Goal: Complete application form: Complete application form

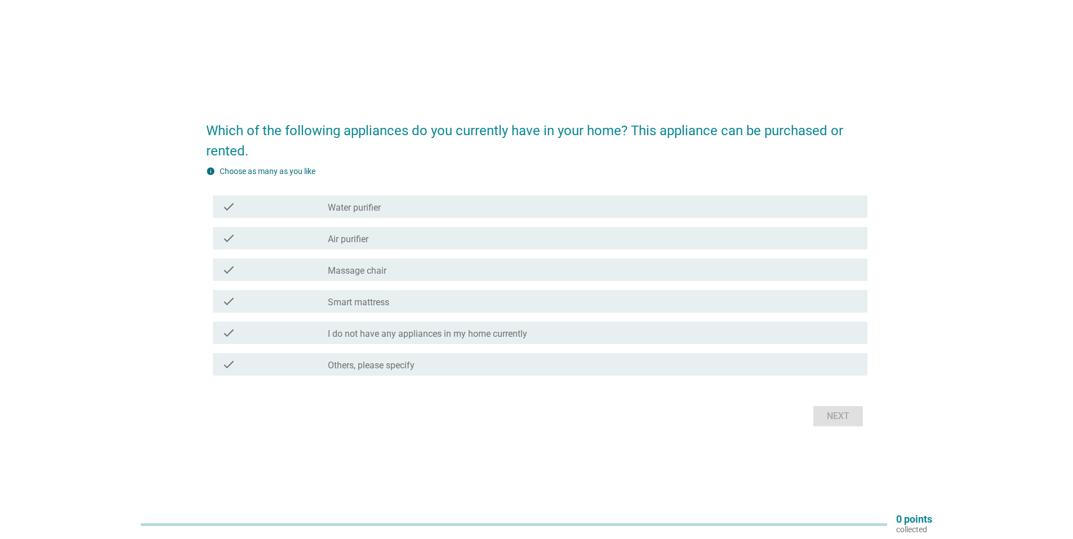
click at [397, 209] on div "check_box_outline_blank Water purifier" at bounding box center [593, 207] width 531 height 14
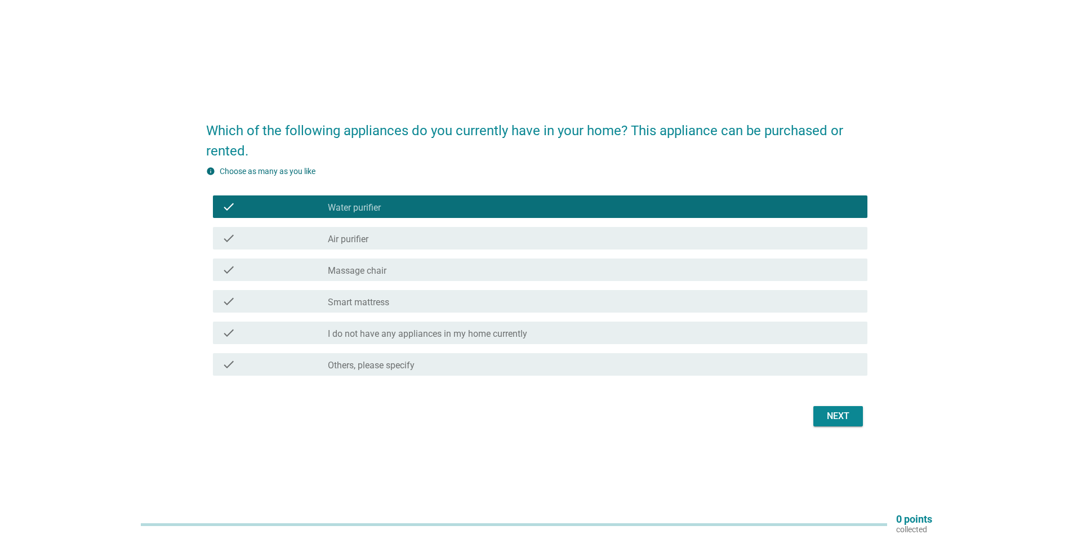
click at [386, 272] on label "Massage chair" at bounding box center [357, 270] width 59 height 11
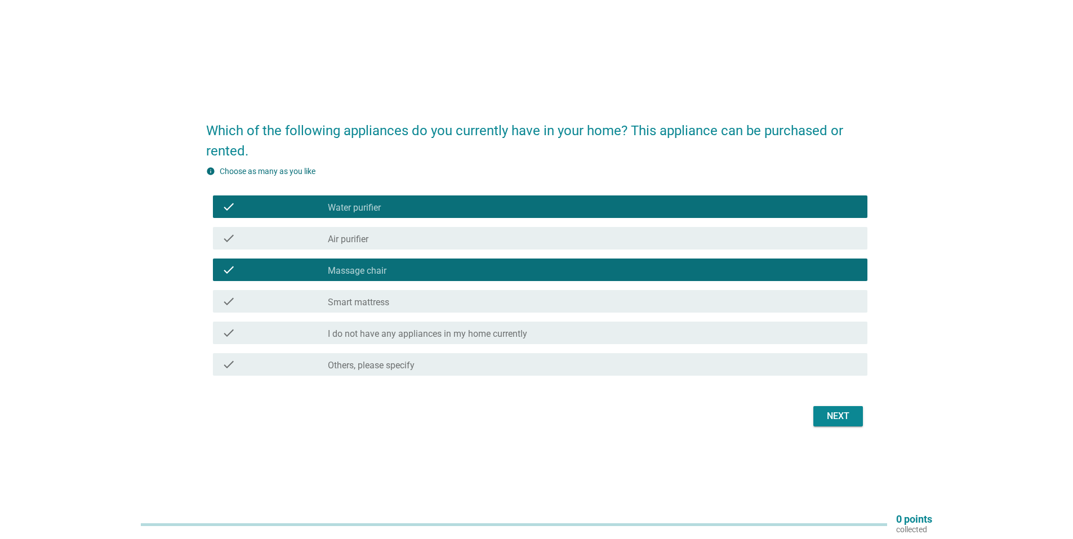
click at [391, 303] on div "check_box_outline_blank Smart mattress" at bounding box center [593, 302] width 531 height 14
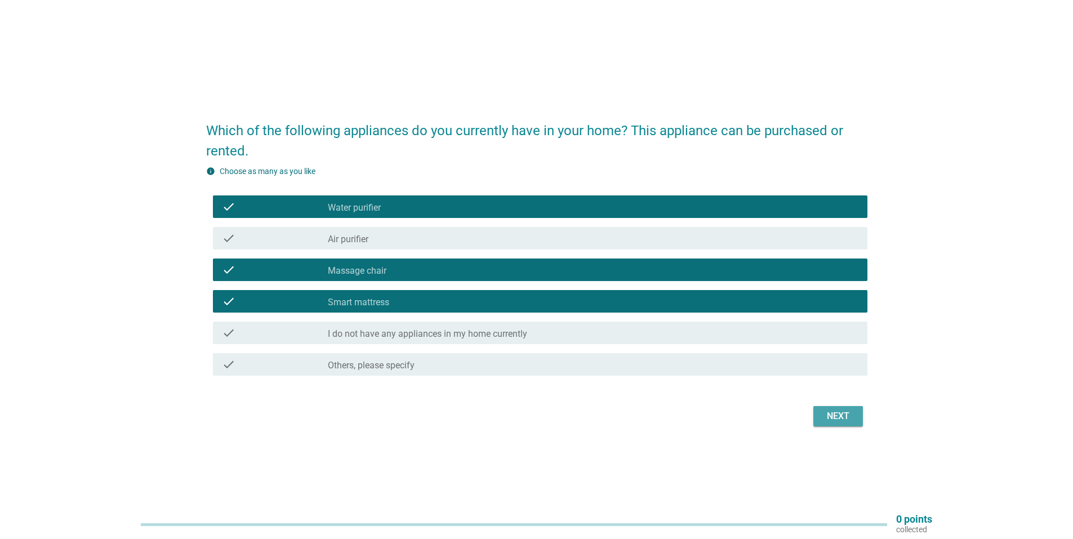
click at [836, 416] on div "Next" at bounding box center [839, 417] width 32 height 14
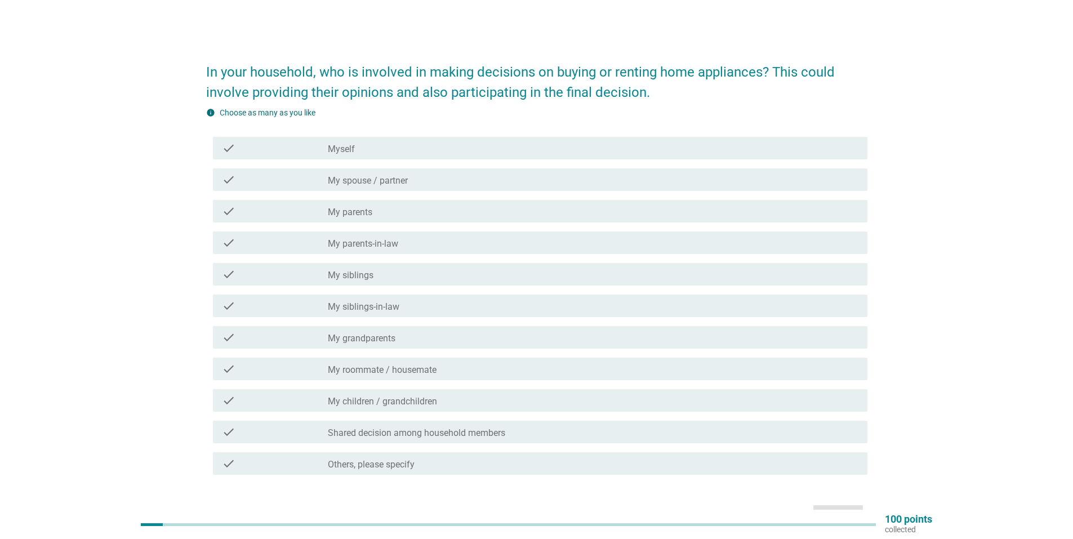
click at [408, 177] on label "My spouse / partner" at bounding box center [368, 180] width 80 height 11
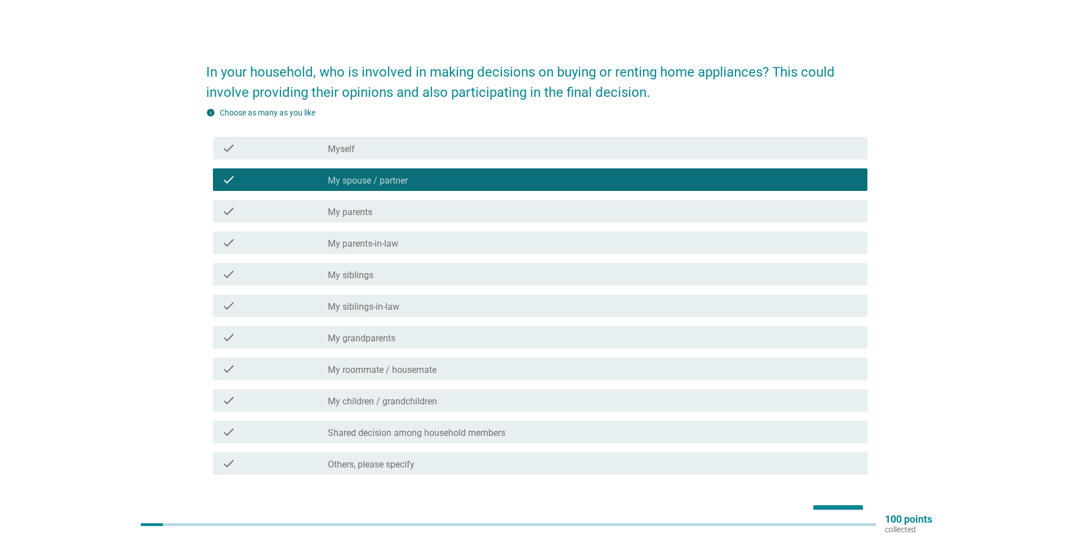
click at [494, 148] on div "check_box_outline_blank Myself" at bounding box center [593, 148] width 531 height 14
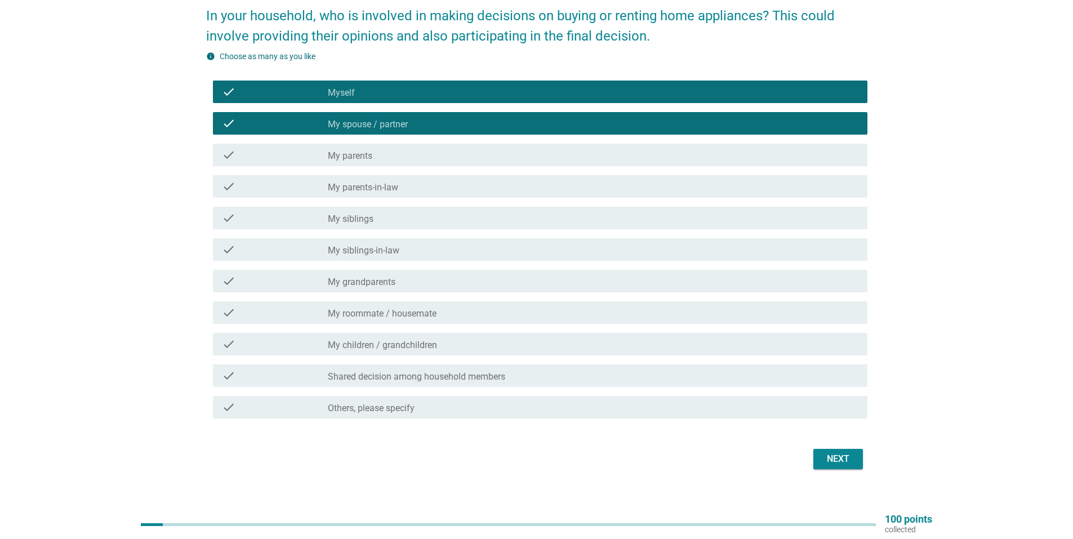
click at [844, 462] on div "Next" at bounding box center [839, 459] width 32 height 14
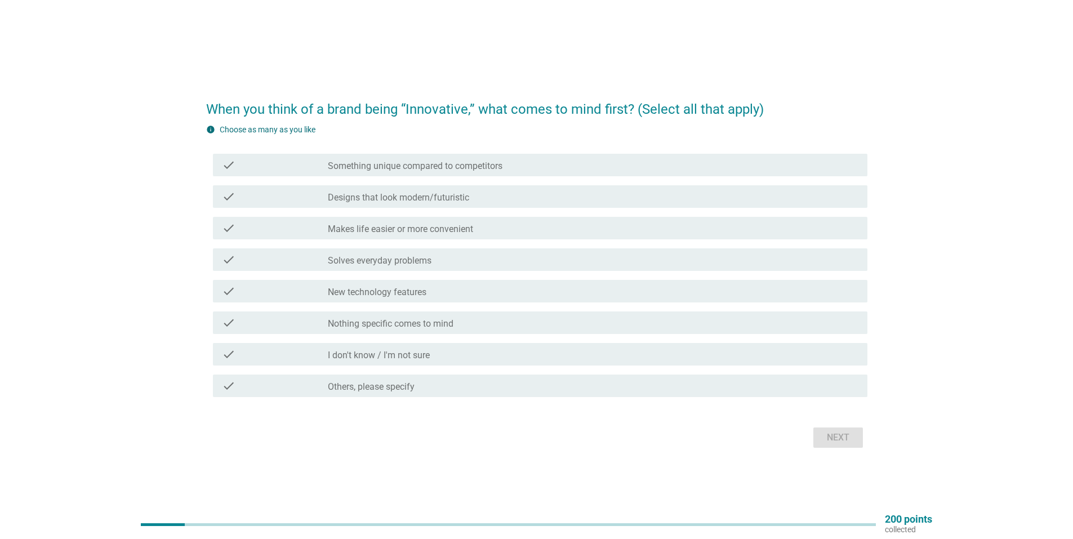
click at [481, 225] on div "check_box_outline_blank Makes life easier or more convenient" at bounding box center [593, 228] width 531 height 14
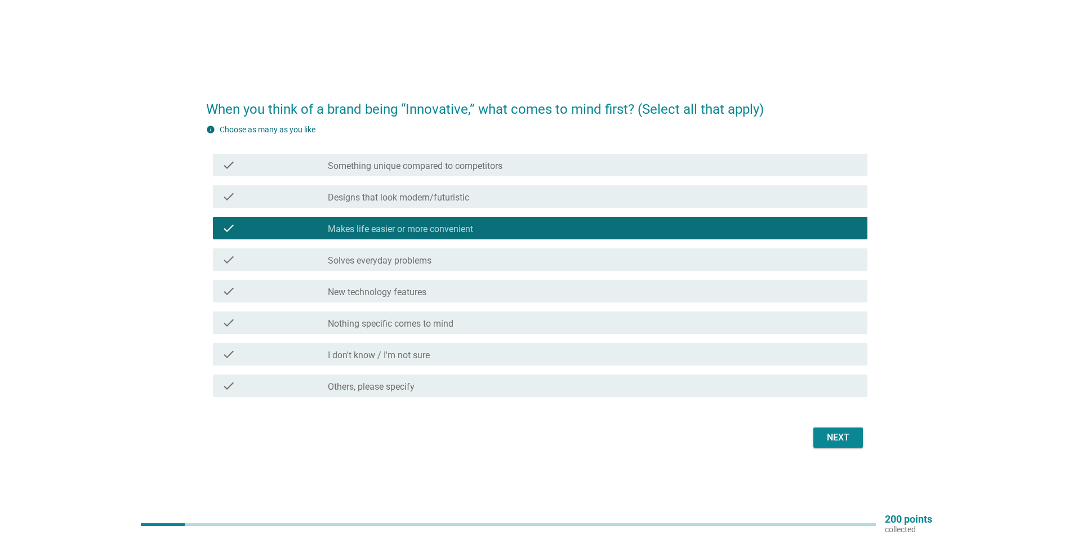
click at [434, 258] on div "check_box_outline_blank Solves everyday problems" at bounding box center [593, 260] width 531 height 14
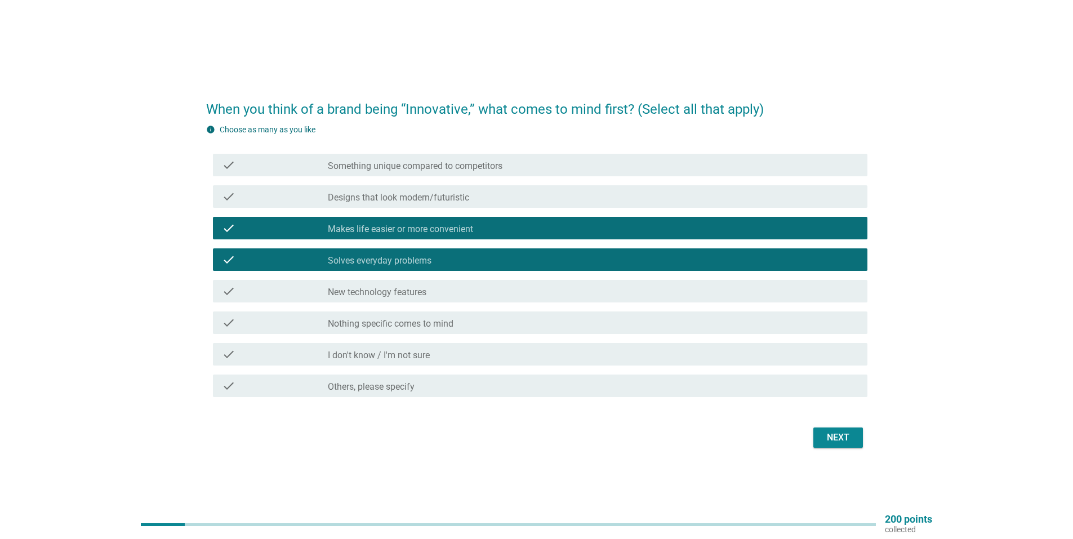
click at [418, 291] on label "New technology features" at bounding box center [377, 292] width 99 height 11
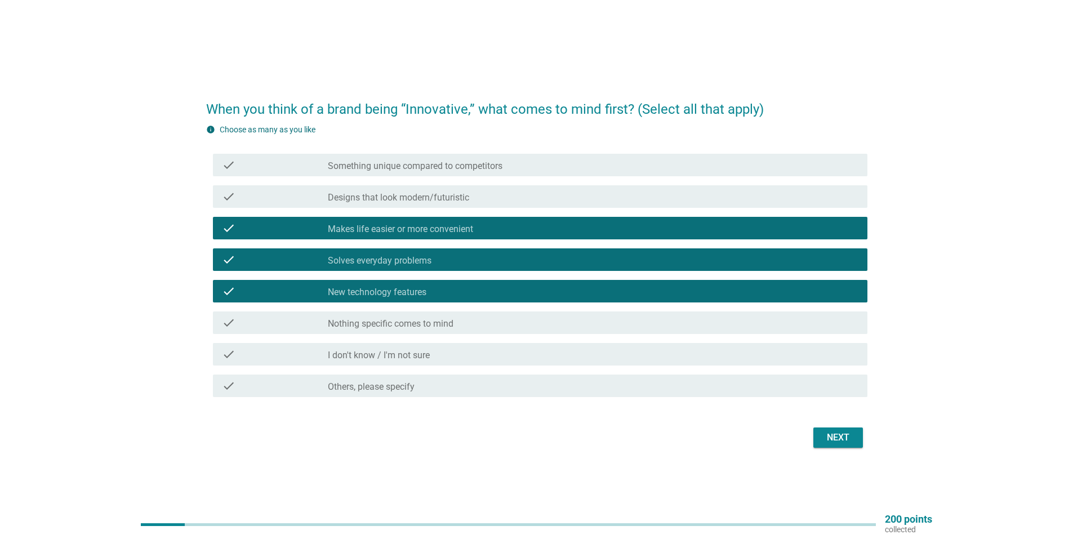
click at [838, 432] on div "Next" at bounding box center [839, 438] width 32 height 14
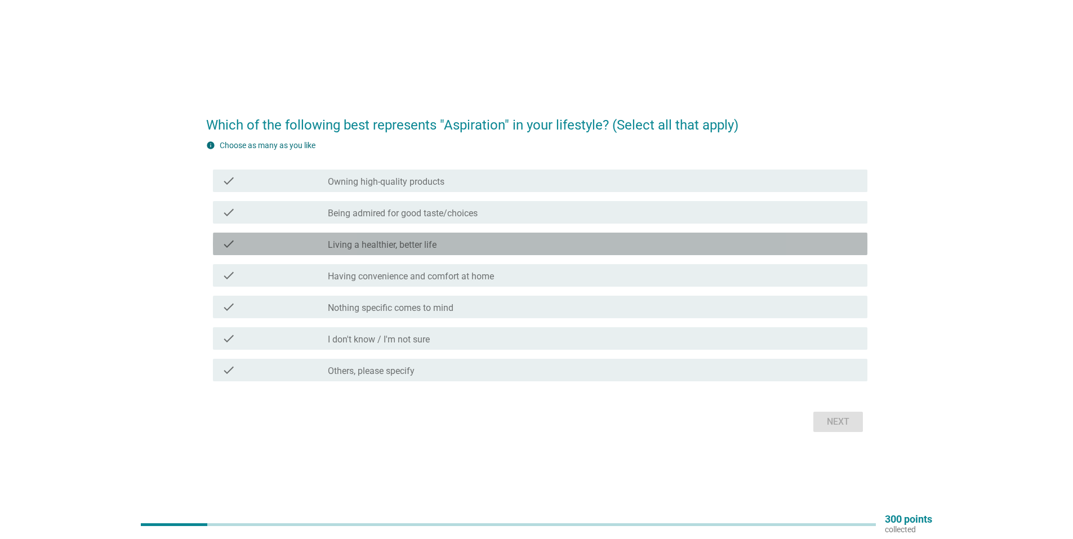
click at [460, 241] on div "check_box_outline_blank Living a healthier, better life" at bounding box center [593, 244] width 531 height 14
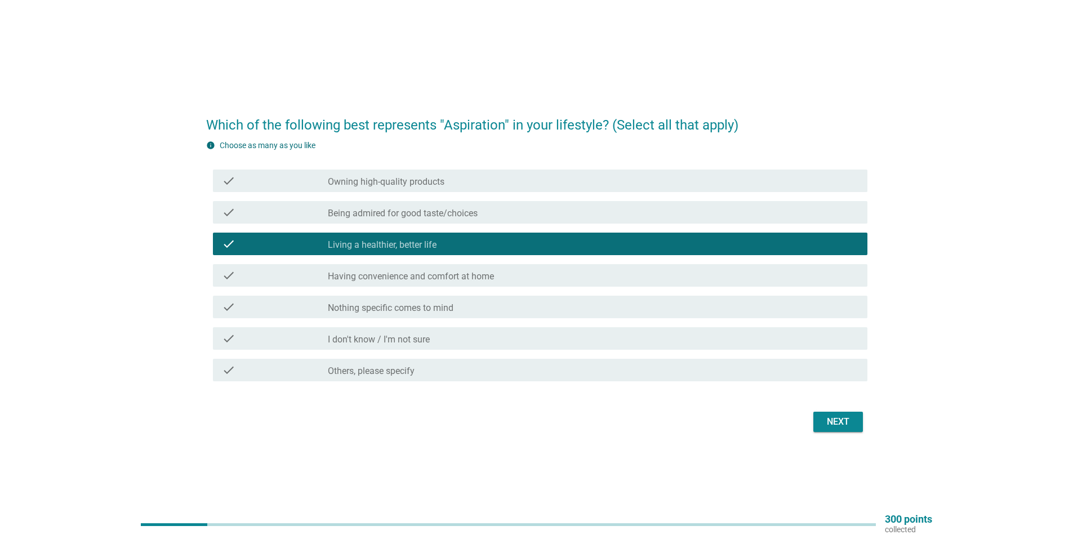
click at [419, 276] on label "Having convenience and comfort at home" at bounding box center [411, 276] width 166 height 11
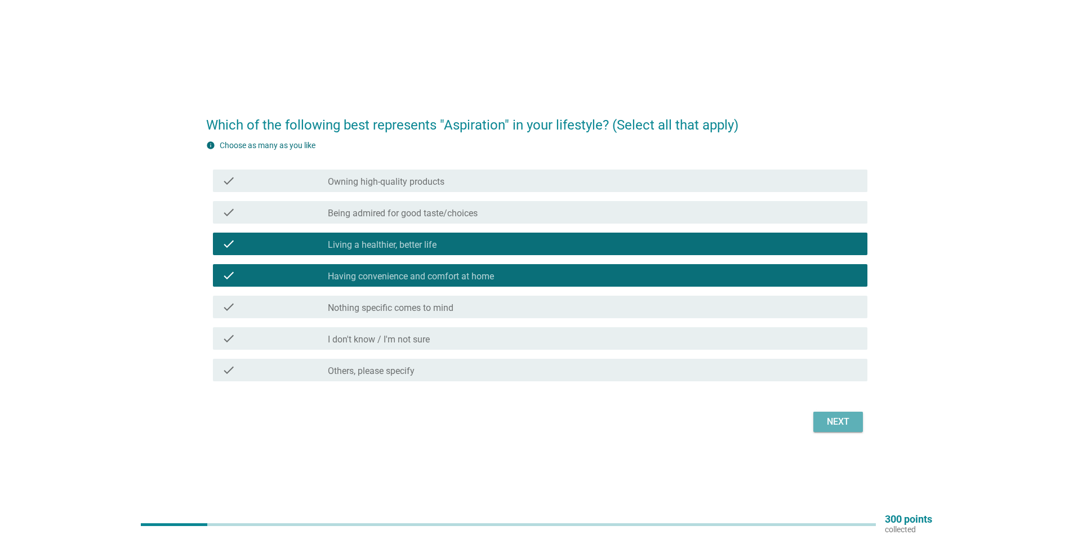
click at [824, 428] on button "Next" at bounding box center [839, 422] width 50 height 20
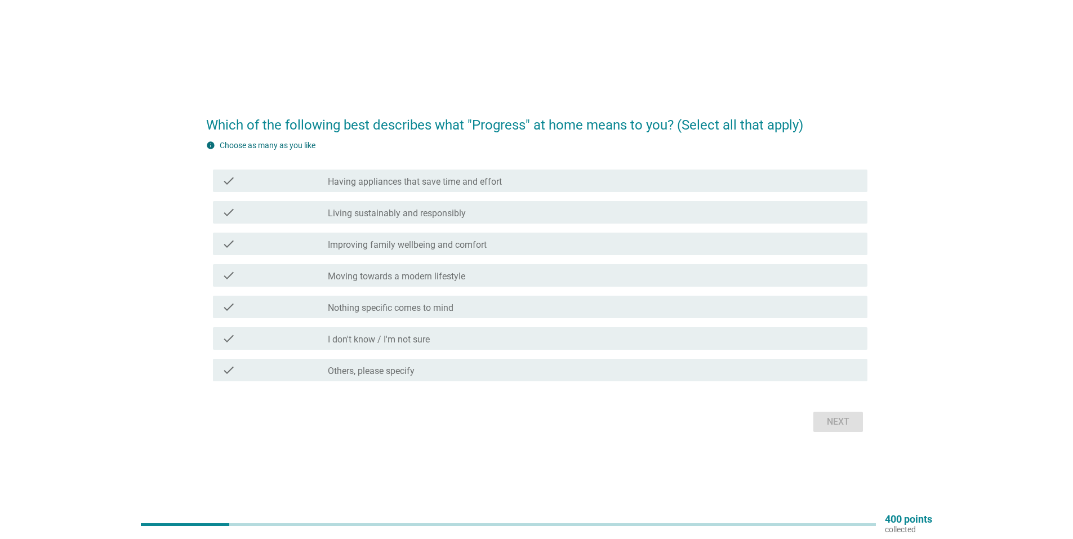
click at [441, 218] on label "Living sustainably and responsibly" at bounding box center [397, 213] width 138 height 11
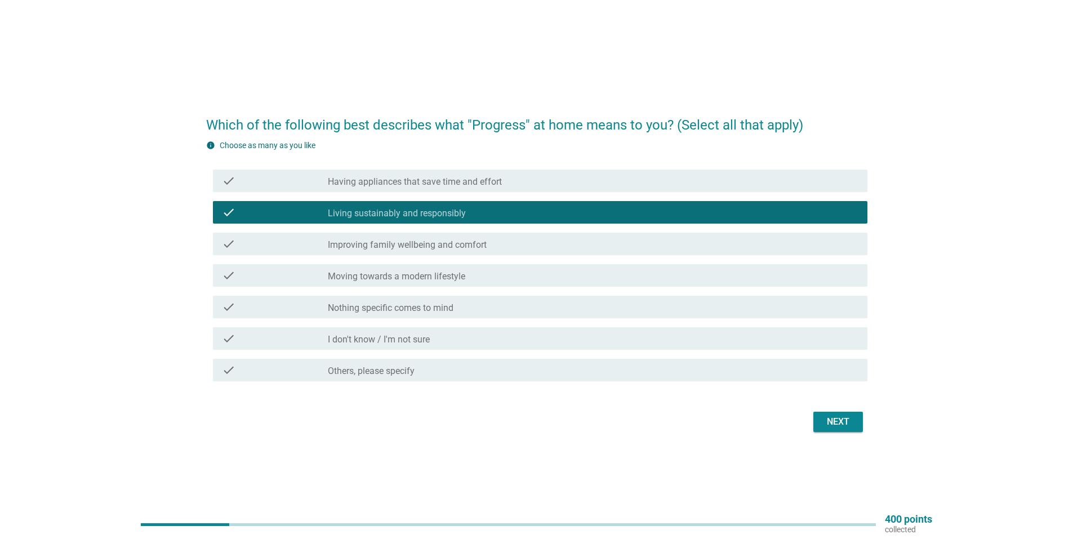
click at [469, 244] on label "Improving family wellbeing and comfort" at bounding box center [407, 244] width 159 height 11
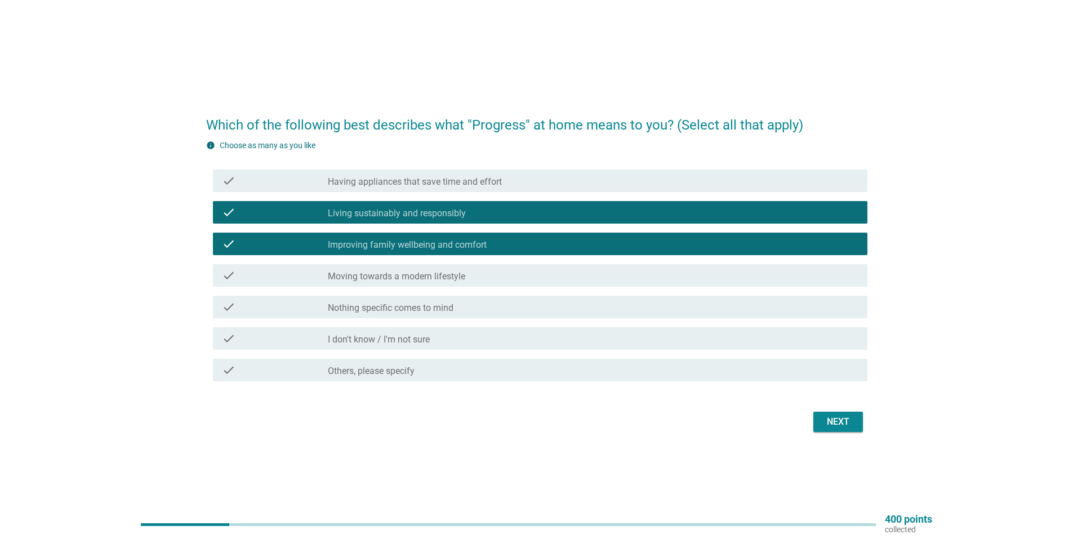
click at [821, 424] on button "Next" at bounding box center [839, 422] width 50 height 20
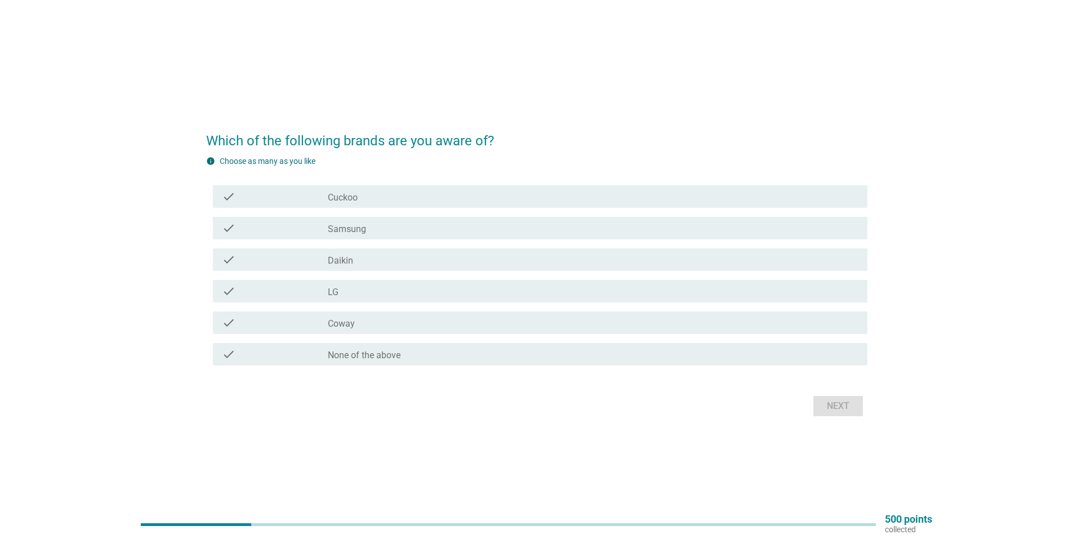
click at [354, 197] on label "Cuckoo" at bounding box center [343, 197] width 30 height 11
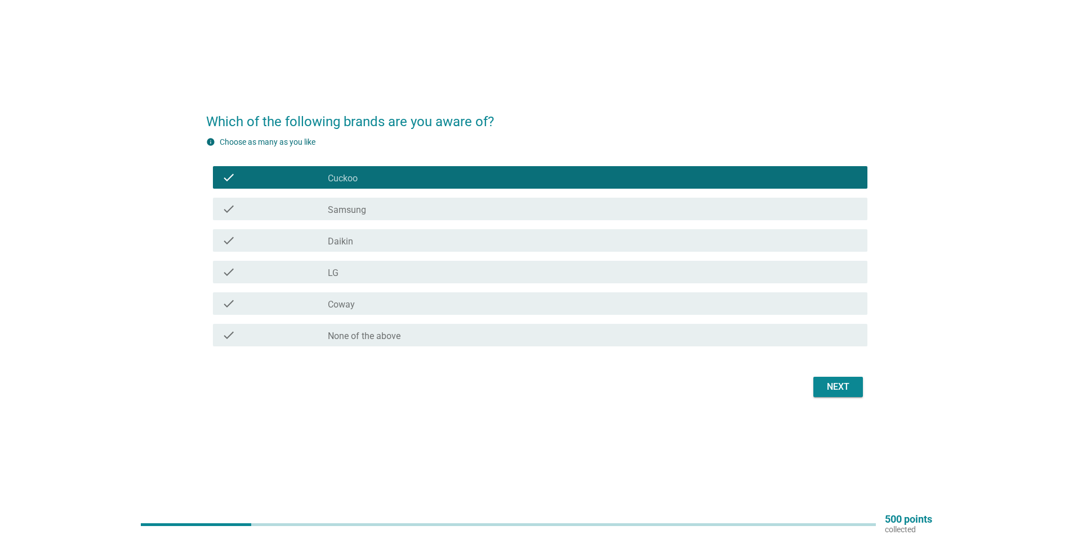
click at [356, 229] on div "check check_box Cuckoo check check_box_outline_blank Samsung check check_box_ou…" at bounding box center [537, 256] width 662 height 189
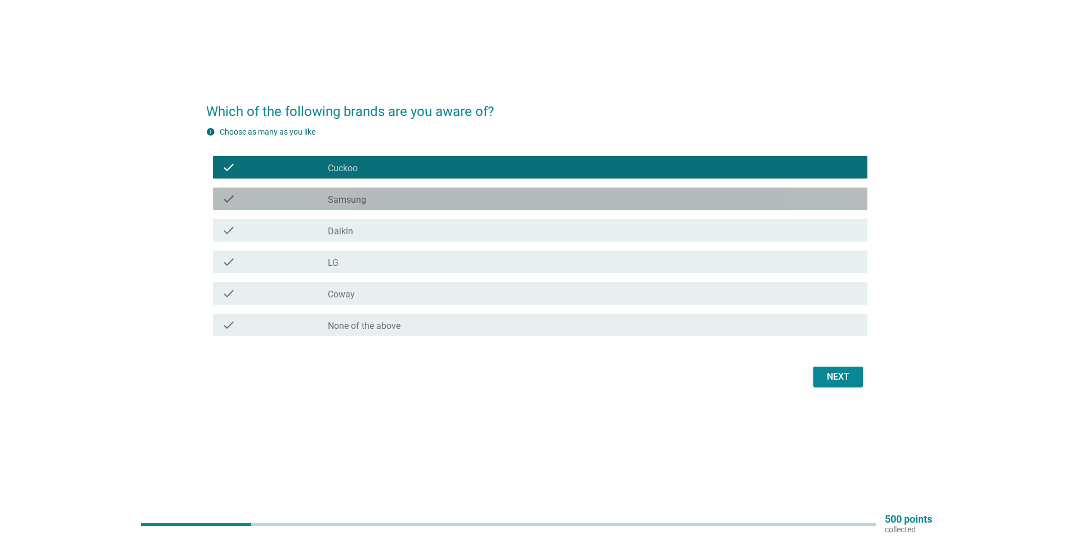
click at [376, 199] on div "check_box_outline_blank Samsung" at bounding box center [593, 199] width 531 height 14
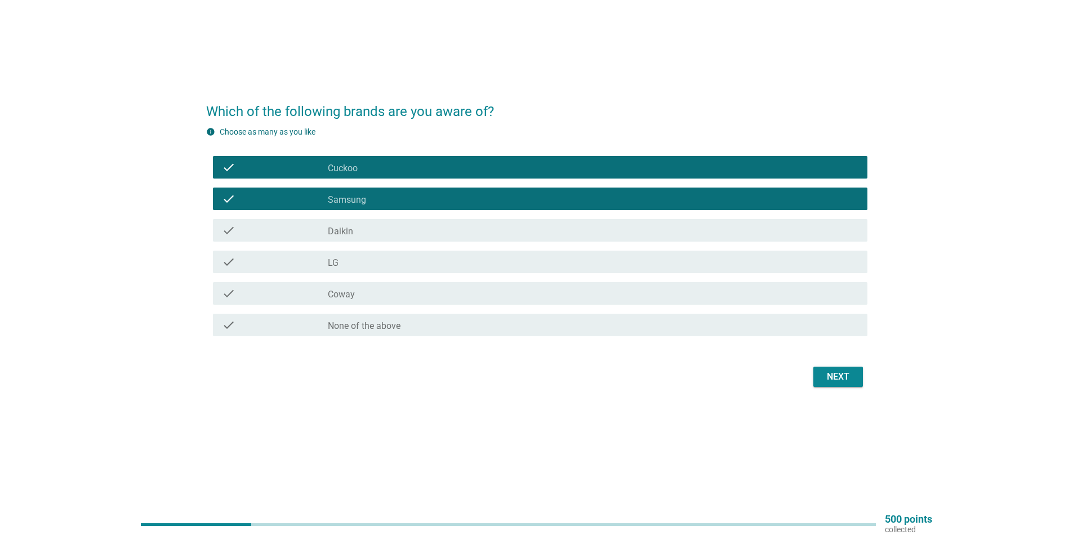
click at [366, 227] on div "check_box_outline_blank Daikin" at bounding box center [593, 231] width 531 height 14
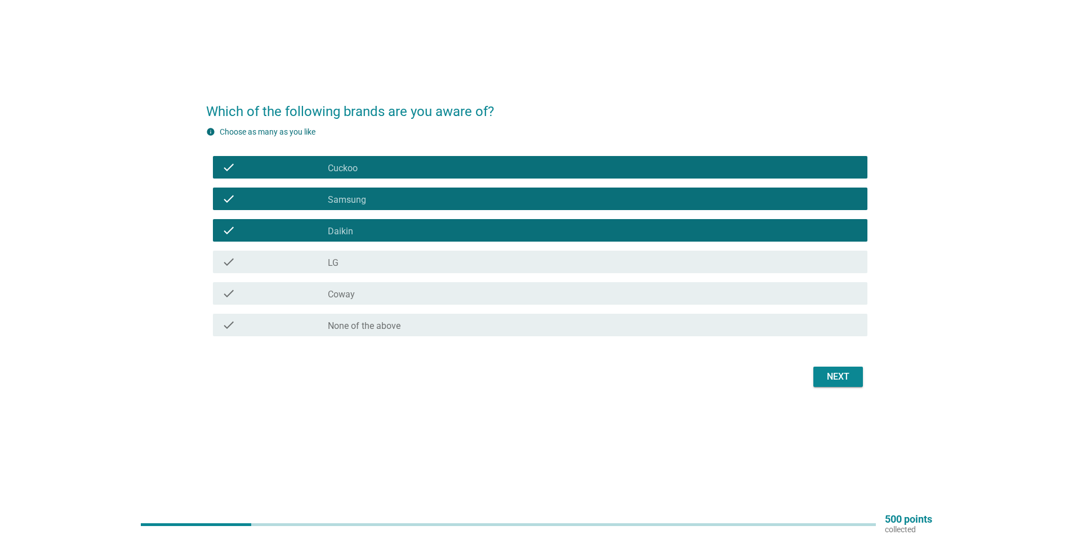
click at [362, 264] on div "check_box_outline_blank LG" at bounding box center [593, 262] width 531 height 14
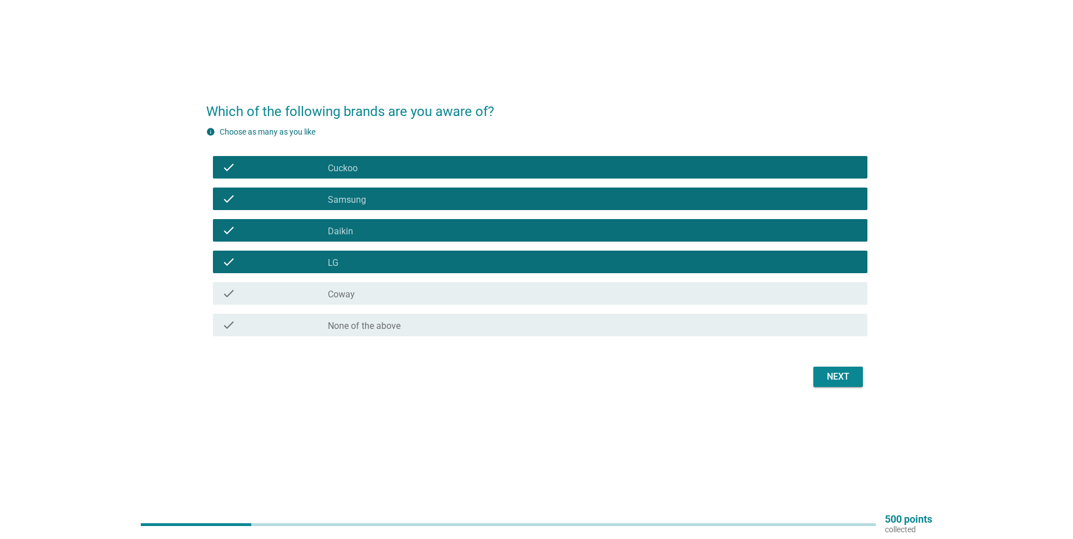
click at [362, 292] on div "check_box_outline_blank Coway" at bounding box center [593, 294] width 531 height 14
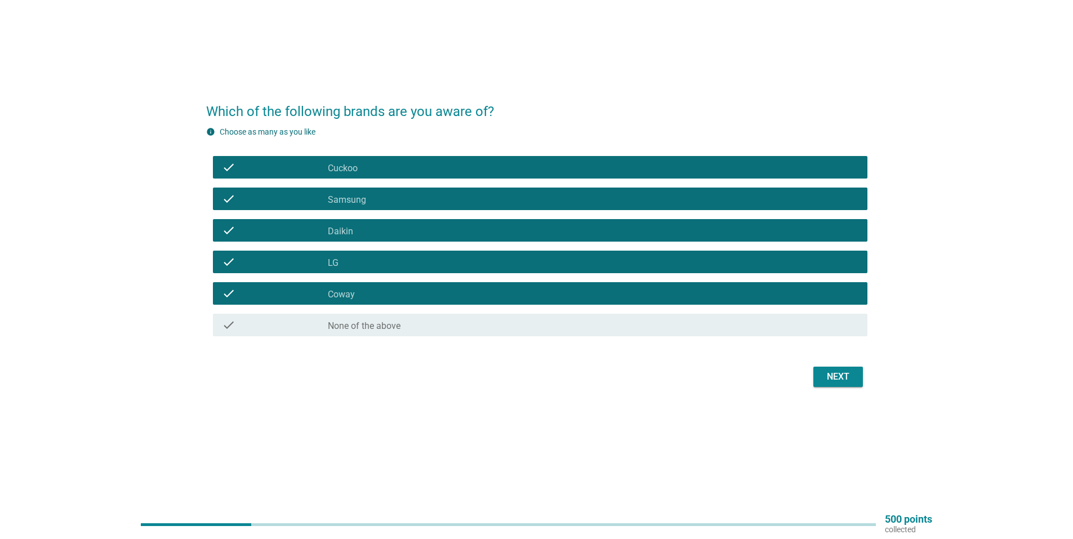
click at [843, 374] on div "Next" at bounding box center [839, 377] width 32 height 14
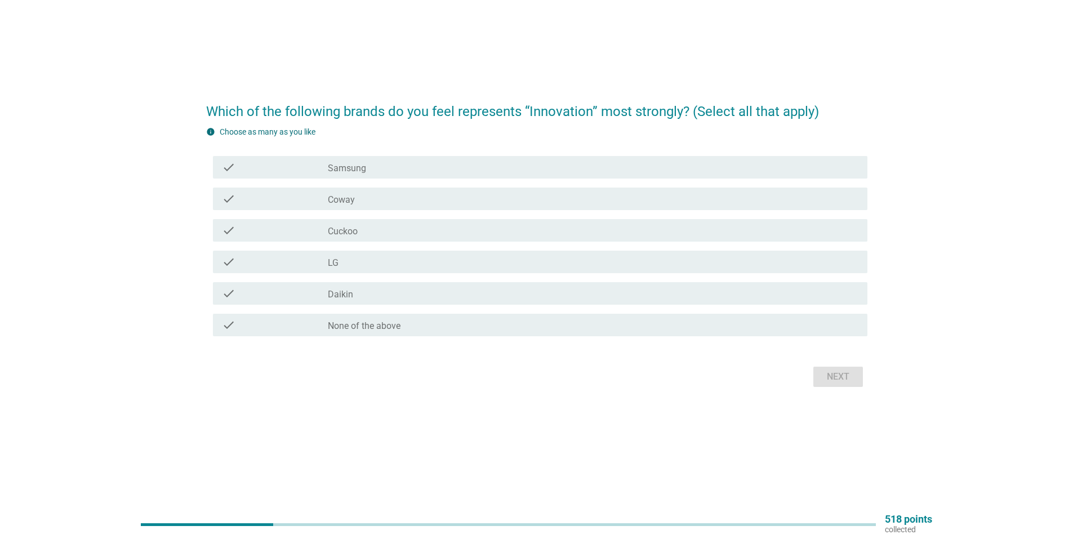
scroll to position [0, 0]
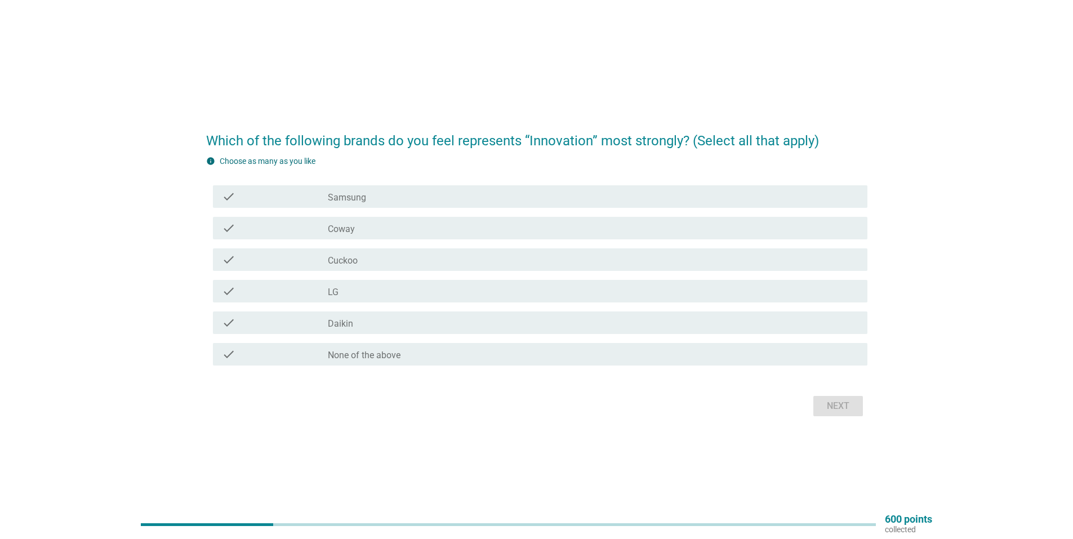
click at [400, 197] on div "check_box_outline_blank Samsung" at bounding box center [593, 197] width 531 height 14
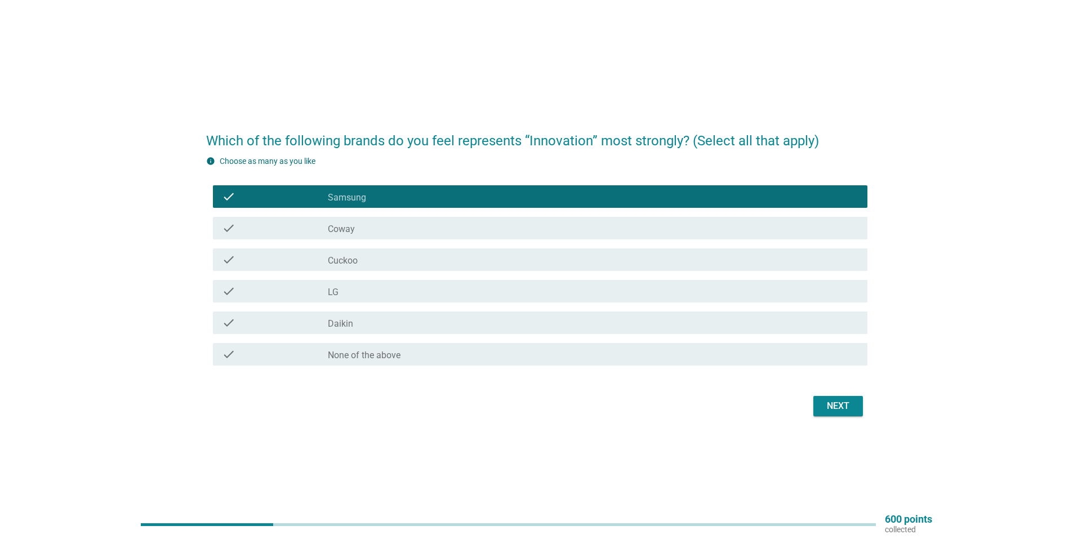
click at [836, 406] on div "Next" at bounding box center [839, 407] width 32 height 14
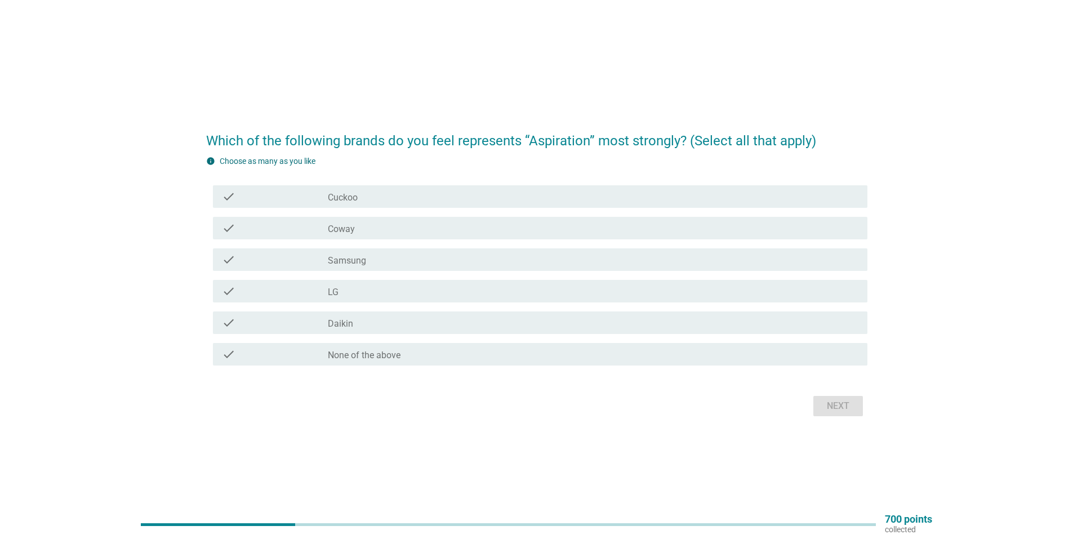
click at [350, 234] on label "Coway" at bounding box center [341, 229] width 27 height 11
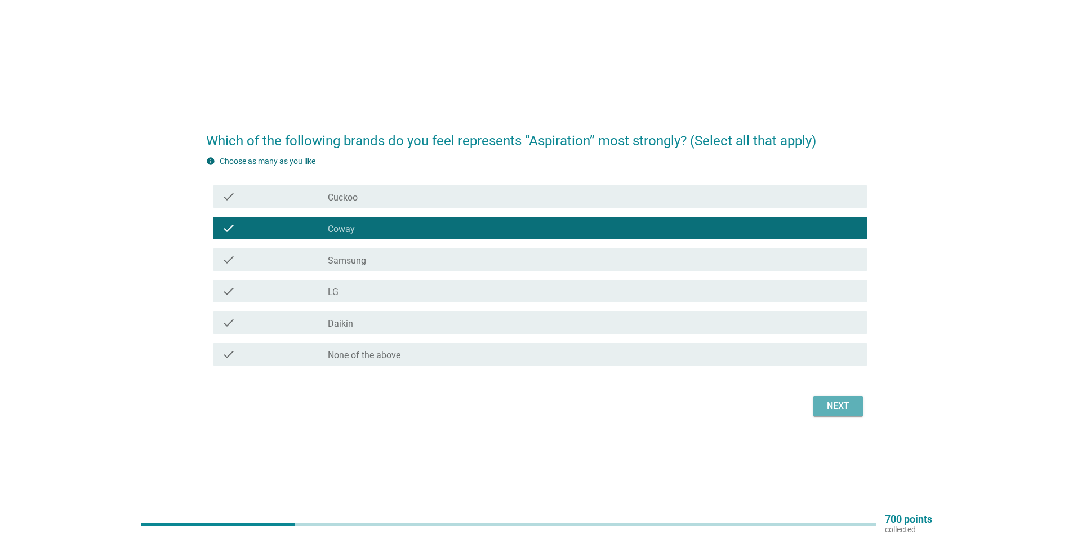
click at [832, 399] on button "Next" at bounding box center [839, 406] width 50 height 20
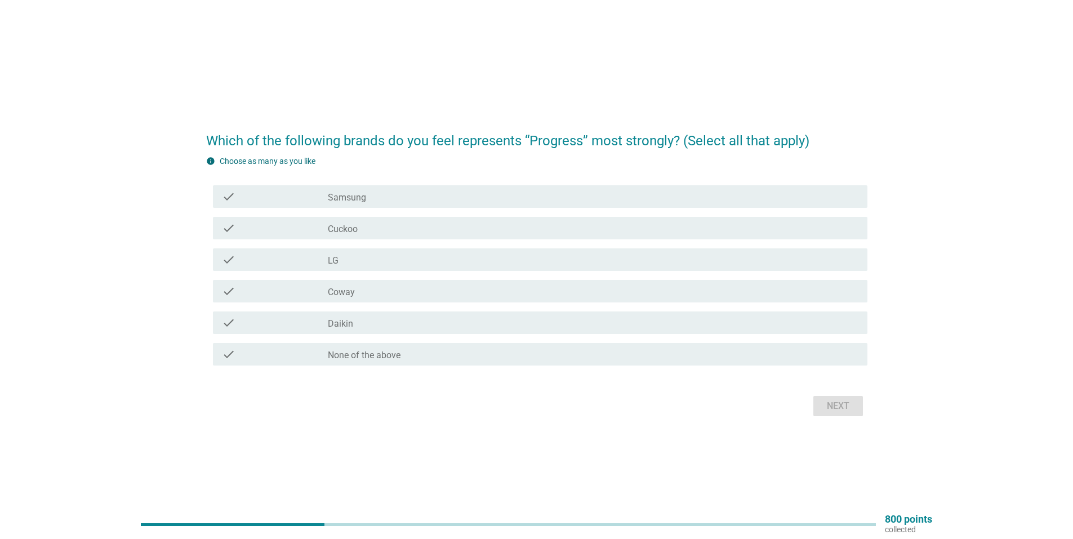
click at [375, 263] on div "check_box LG" at bounding box center [593, 260] width 531 height 14
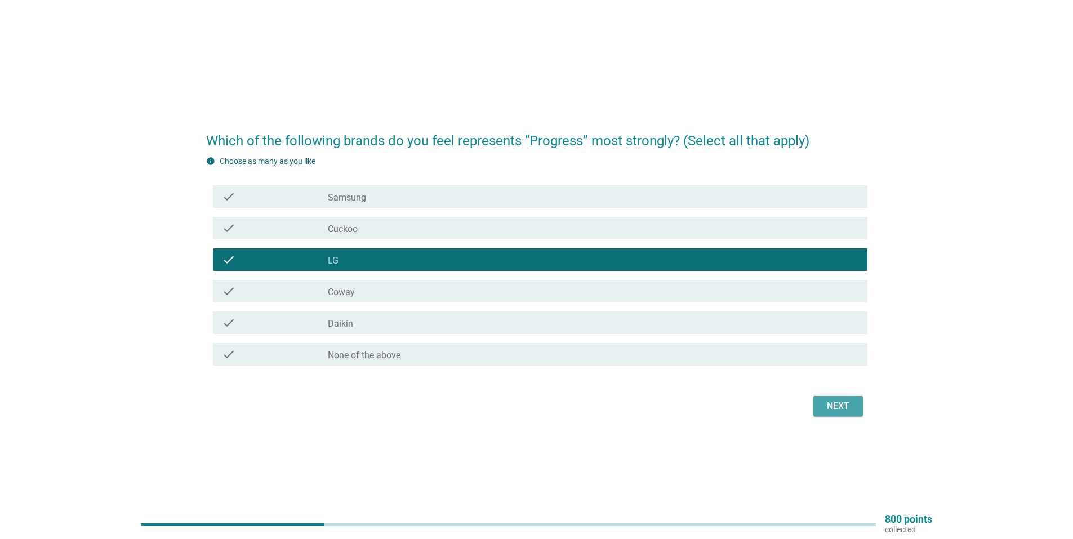
click at [836, 406] on div "Next" at bounding box center [839, 407] width 32 height 14
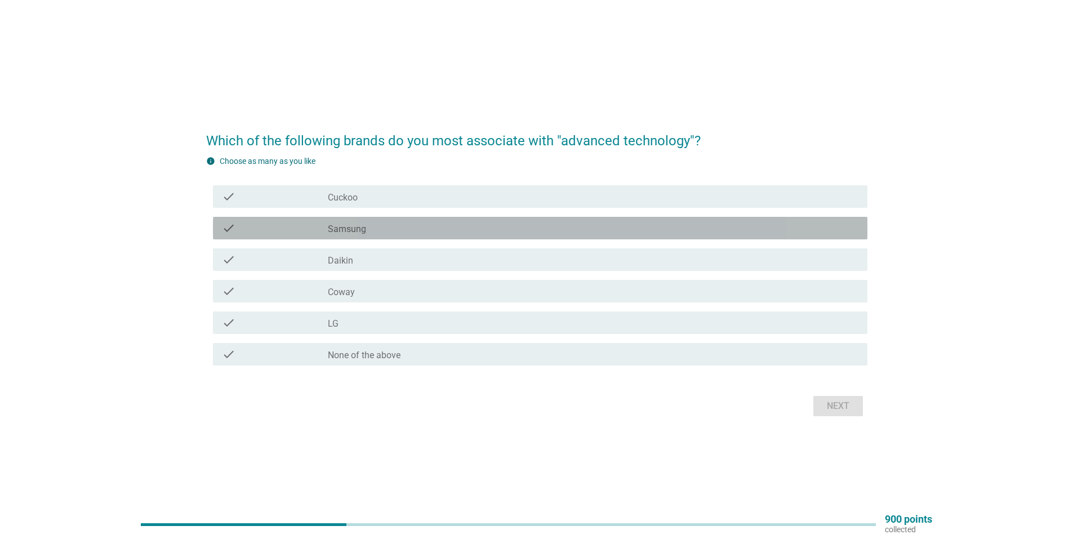
click at [412, 225] on div "check_box Samsung" at bounding box center [593, 228] width 531 height 14
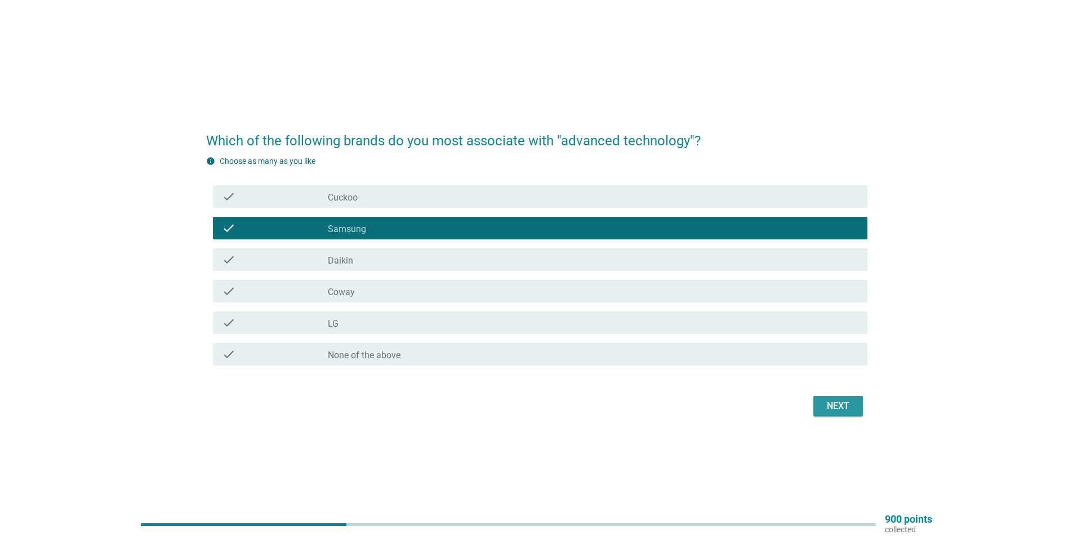
click at [819, 408] on button "Next" at bounding box center [839, 406] width 50 height 20
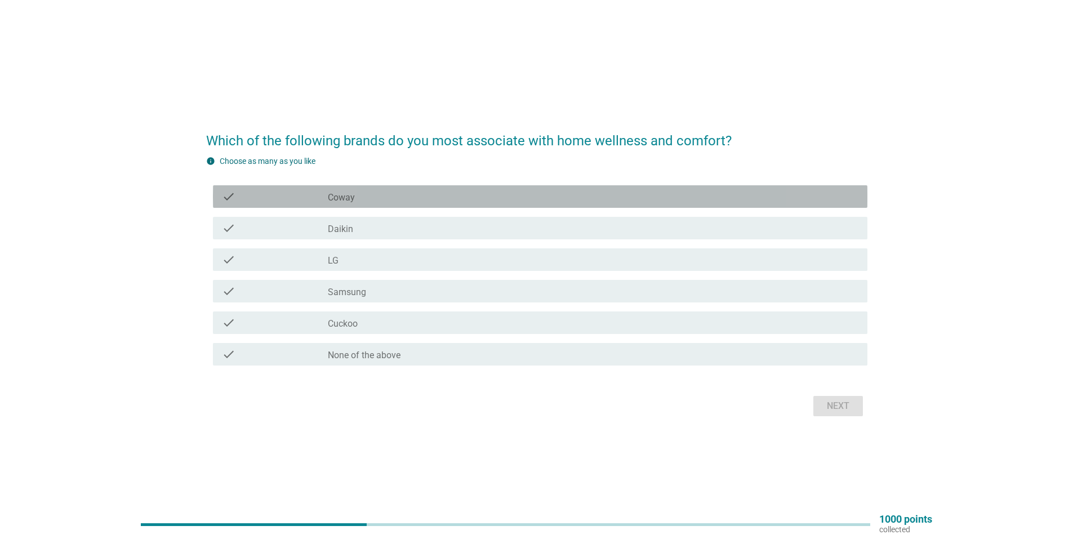
click at [383, 197] on div "check_box Coway" at bounding box center [593, 197] width 531 height 14
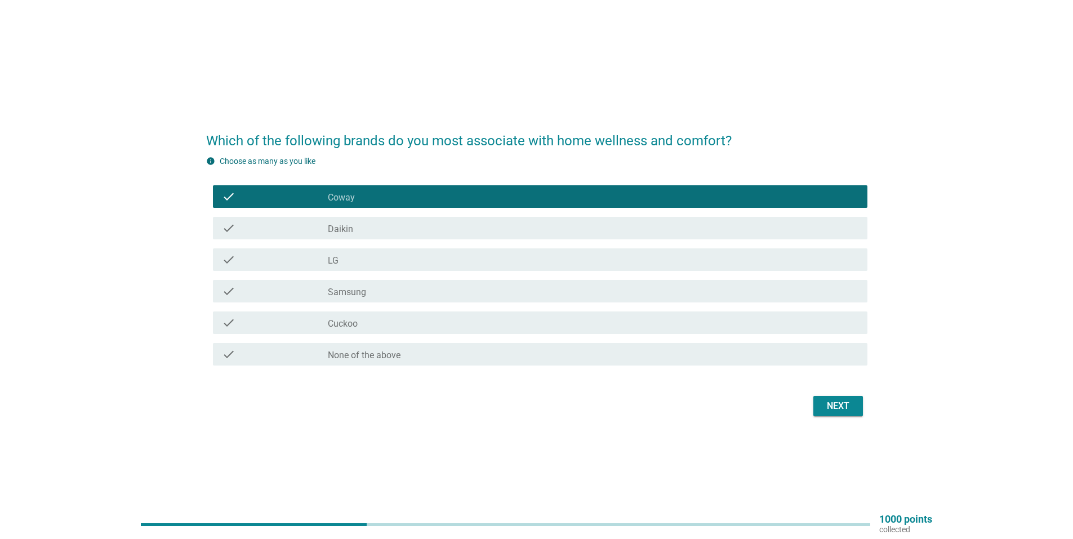
click at [378, 223] on div "check_box Daikin" at bounding box center [593, 228] width 531 height 14
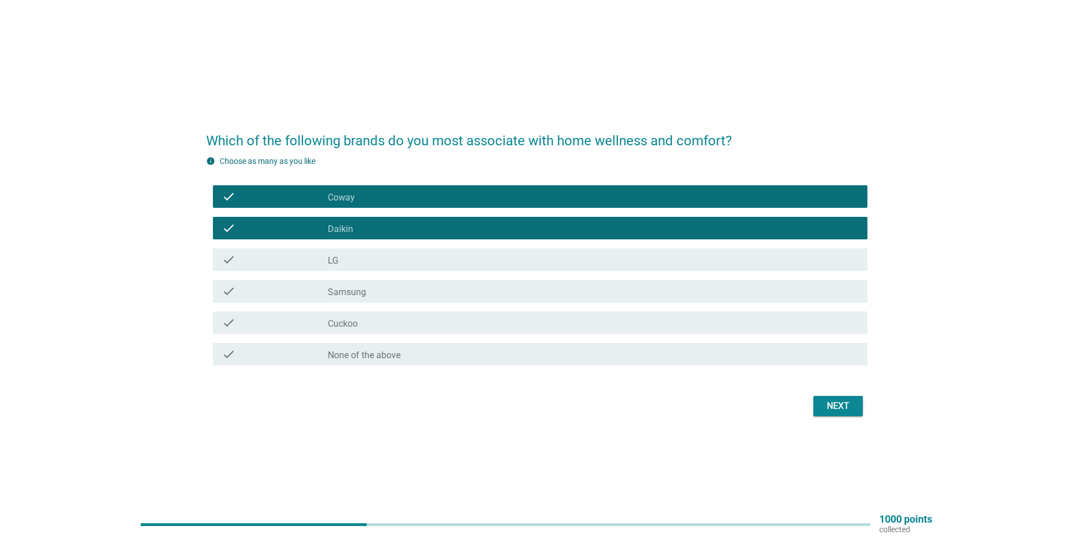
drag, startPoint x: 339, startPoint y: 228, endPoint x: 359, endPoint y: 276, distance: 51.8
click at [339, 227] on label "Daikin" at bounding box center [340, 229] width 25 height 11
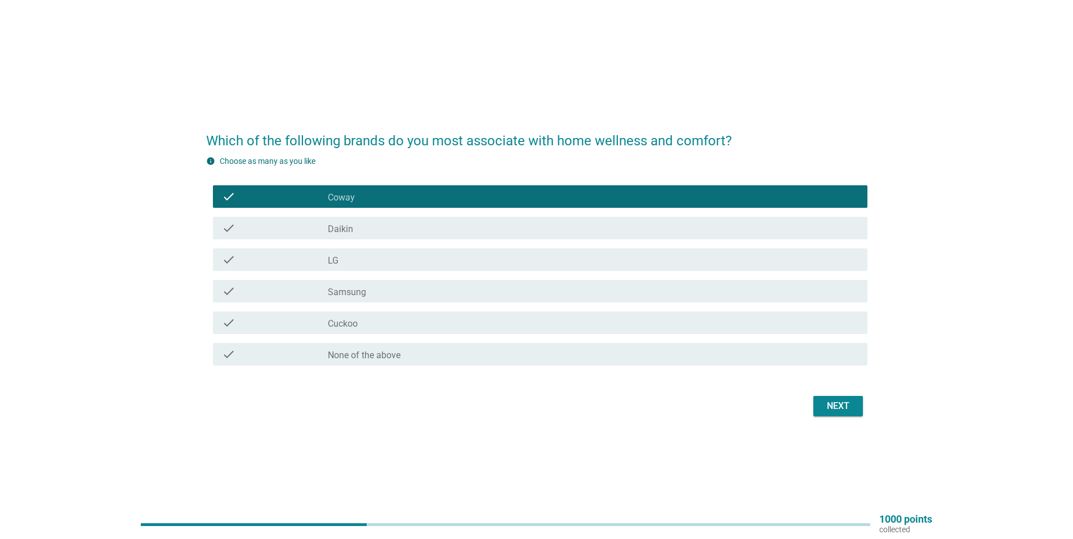
click at [391, 318] on div "check_box Cuckoo" at bounding box center [593, 323] width 531 height 14
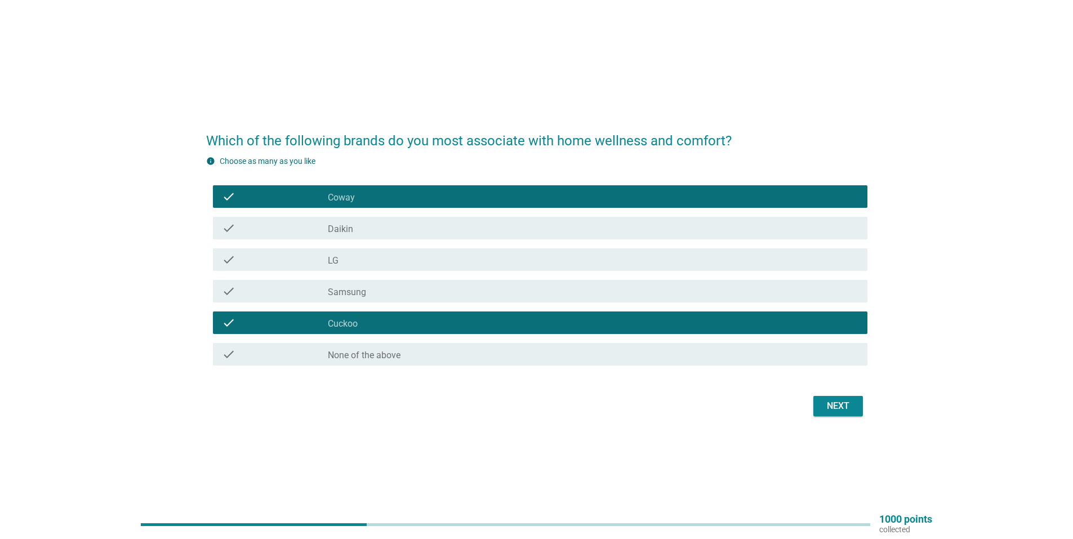
click at [820, 402] on button "Next" at bounding box center [839, 406] width 50 height 20
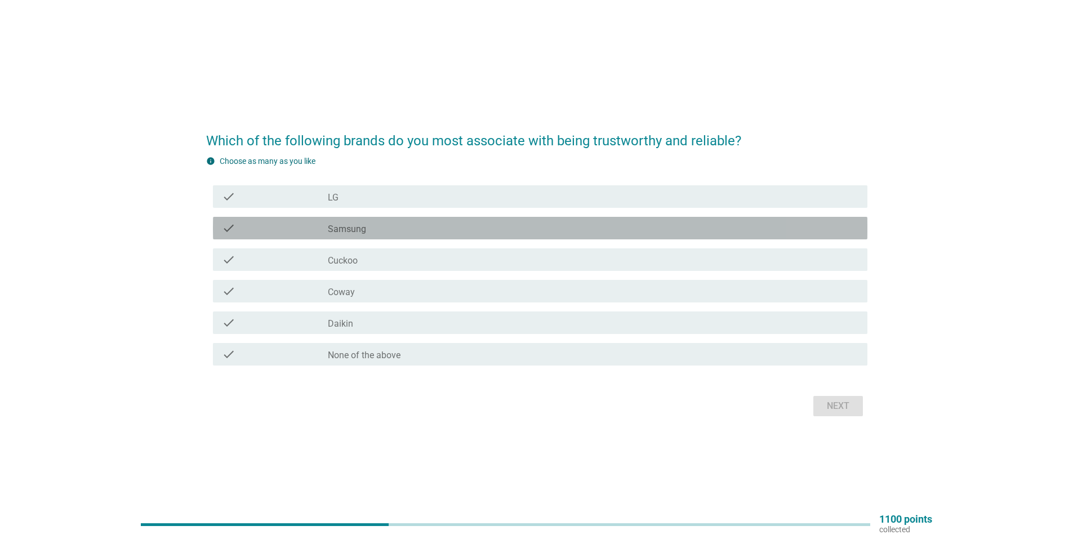
click at [398, 233] on div "check_box Samsung" at bounding box center [593, 228] width 531 height 14
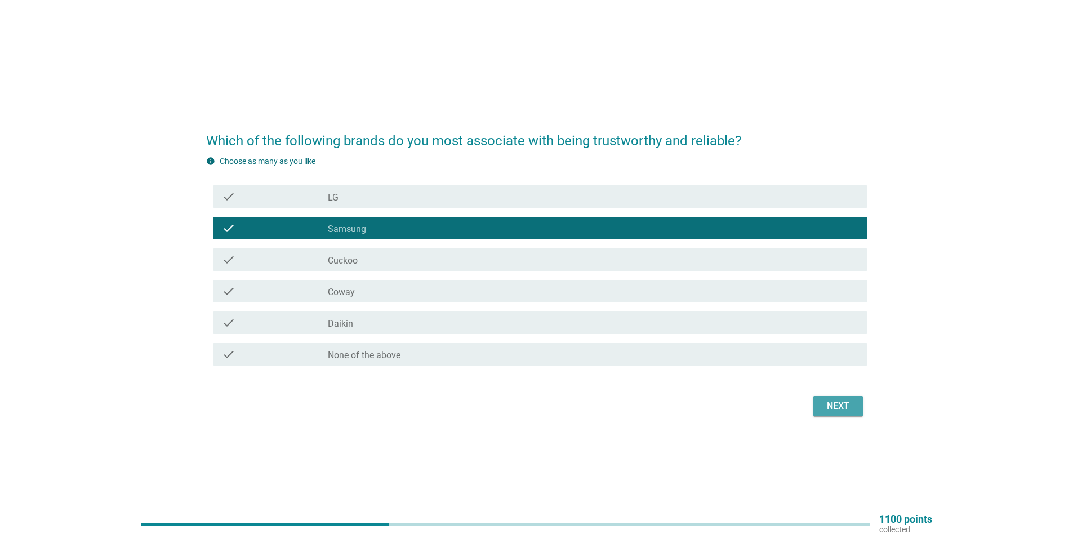
click at [844, 406] on div "Next" at bounding box center [839, 407] width 32 height 14
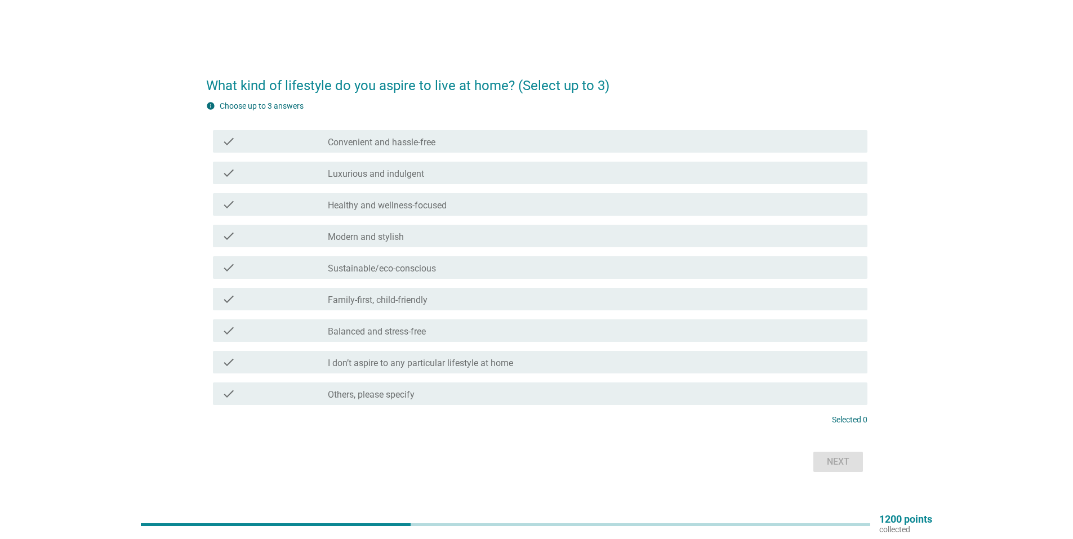
click at [429, 143] on label "Convenient and hassle-free" at bounding box center [382, 142] width 108 height 11
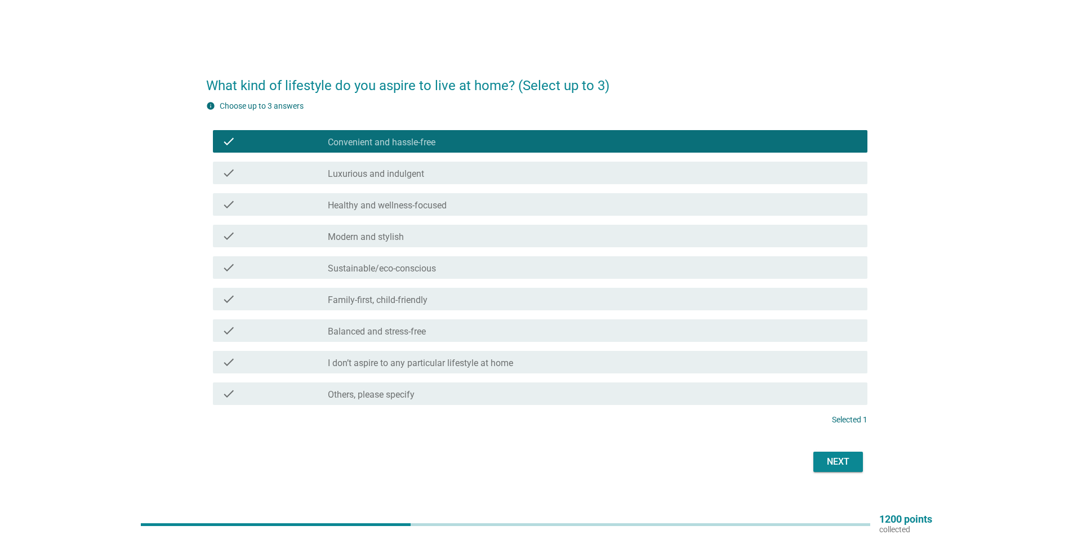
click at [376, 236] on label "Modern and stylish" at bounding box center [366, 237] width 76 height 11
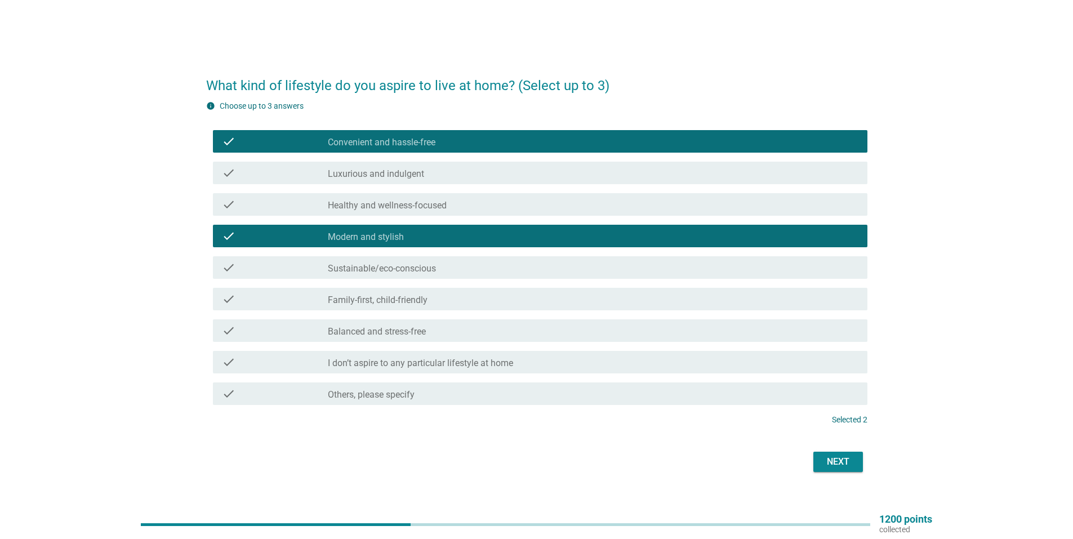
click at [429, 335] on div "check_box_outline_blank Balanced and stress-free" at bounding box center [593, 331] width 531 height 14
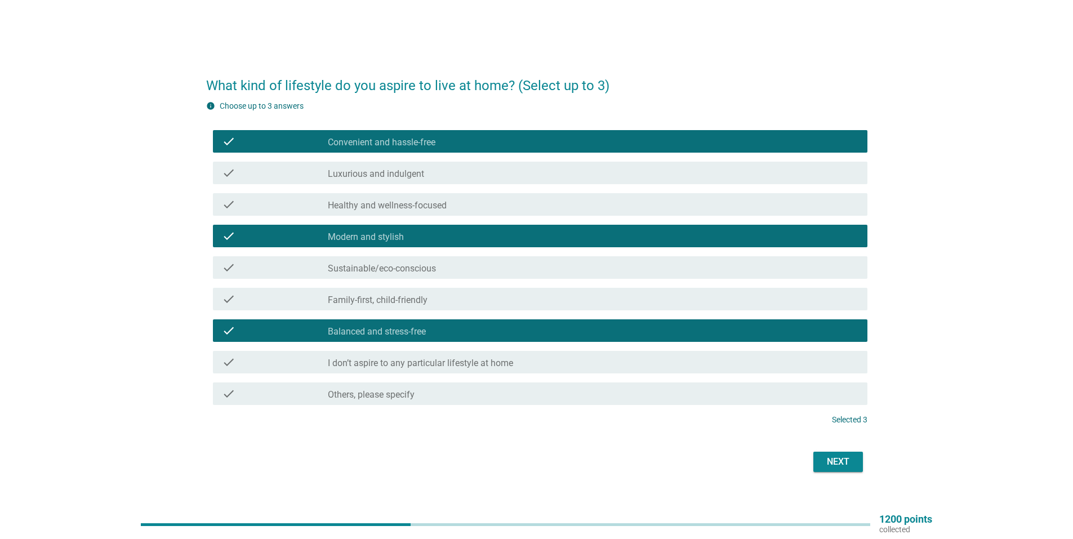
click at [823, 459] on div "Next" at bounding box center [839, 462] width 32 height 14
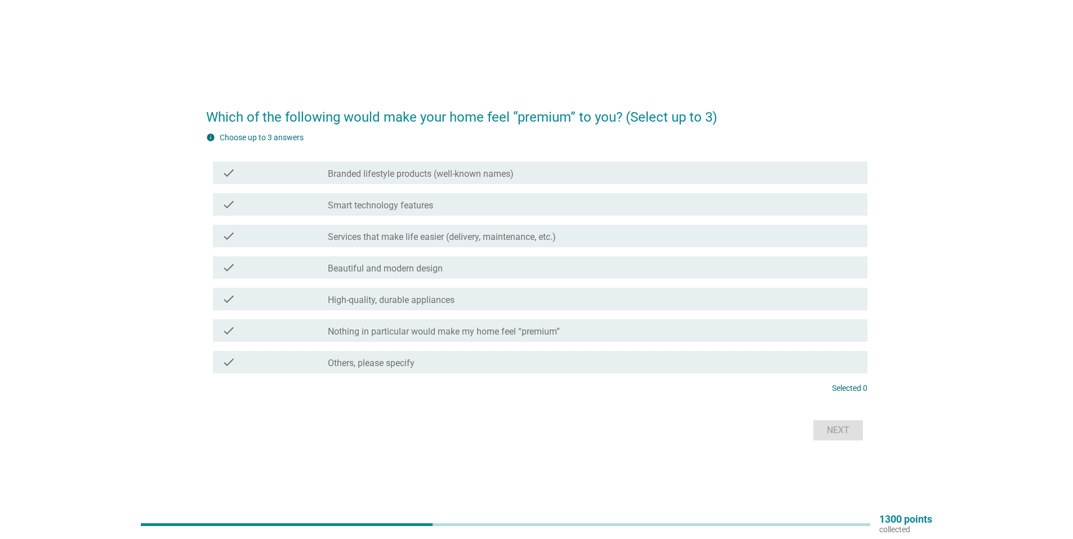
click at [409, 200] on label "Smart technology features" at bounding box center [380, 205] width 105 height 11
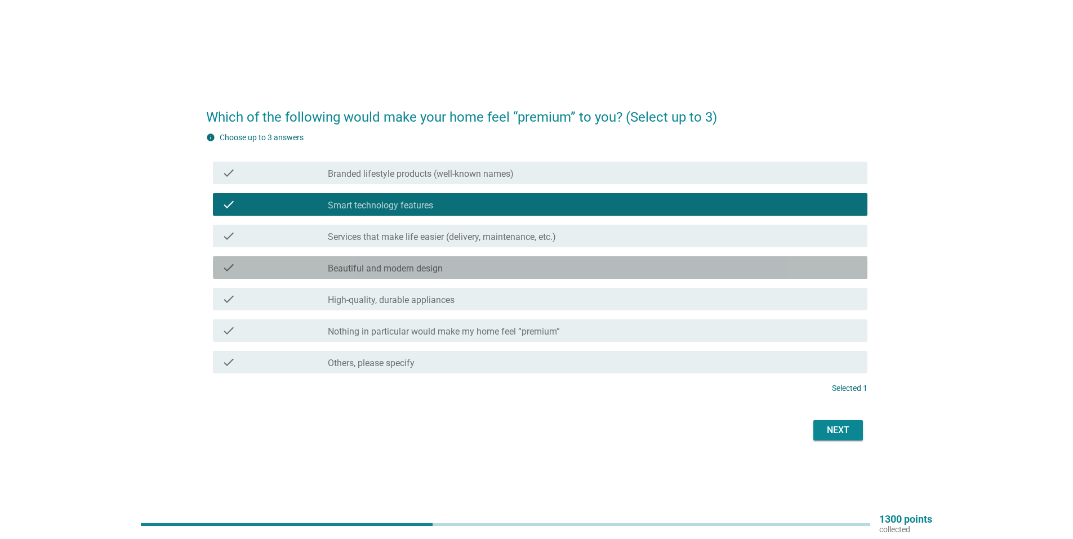
click at [378, 273] on label "Beautiful and modern design" at bounding box center [385, 268] width 115 height 11
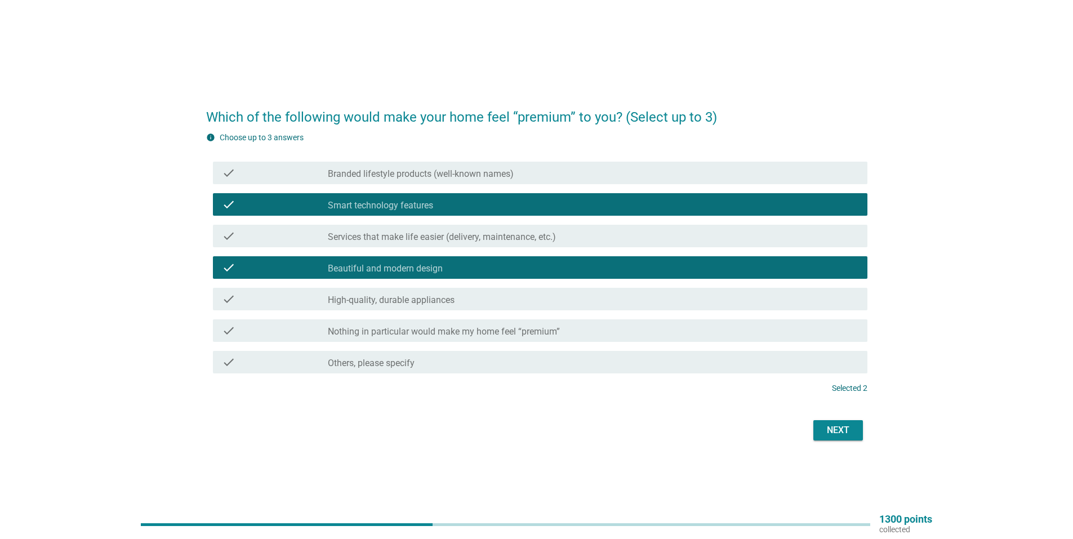
click at [379, 302] on label "High-quality, durable appliances" at bounding box center [391, 300] width 127 height 11
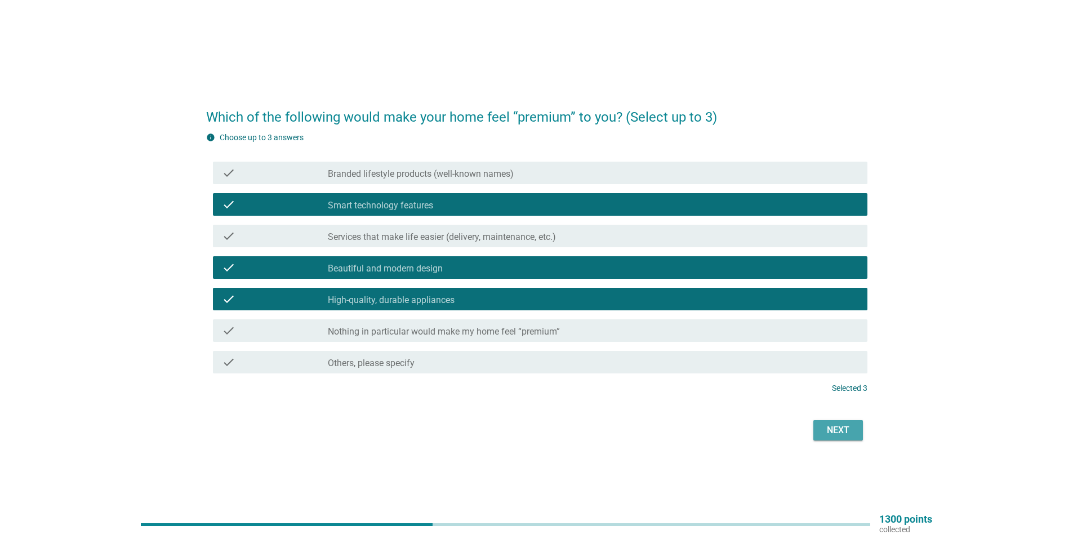
click at [851, 437] on div "Next" at bounding box center [839, 431] width 32 height 14
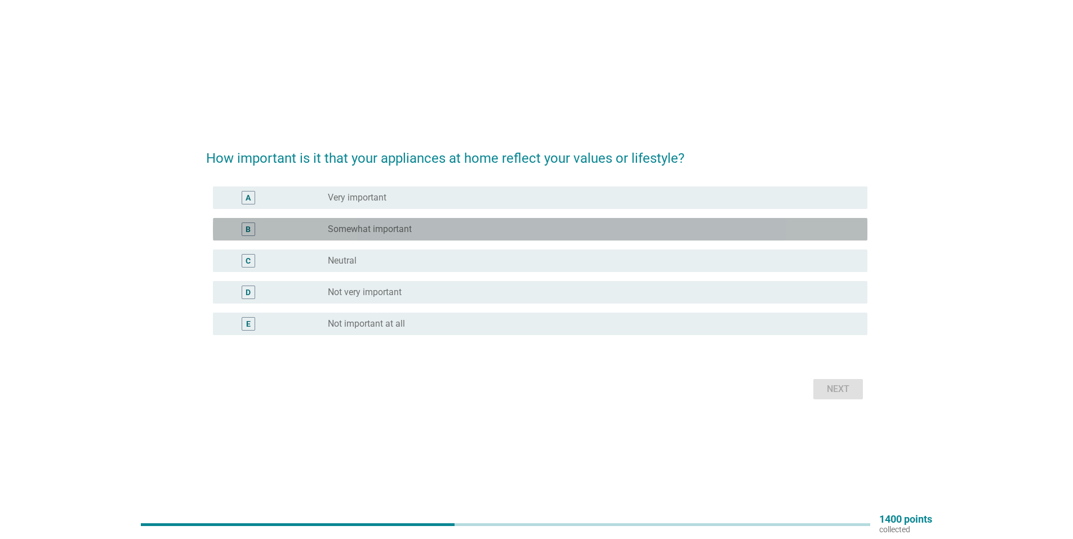
click at [356, 224] on label "Somewhat important" at bounding box center [370, 229] width 84 height 11
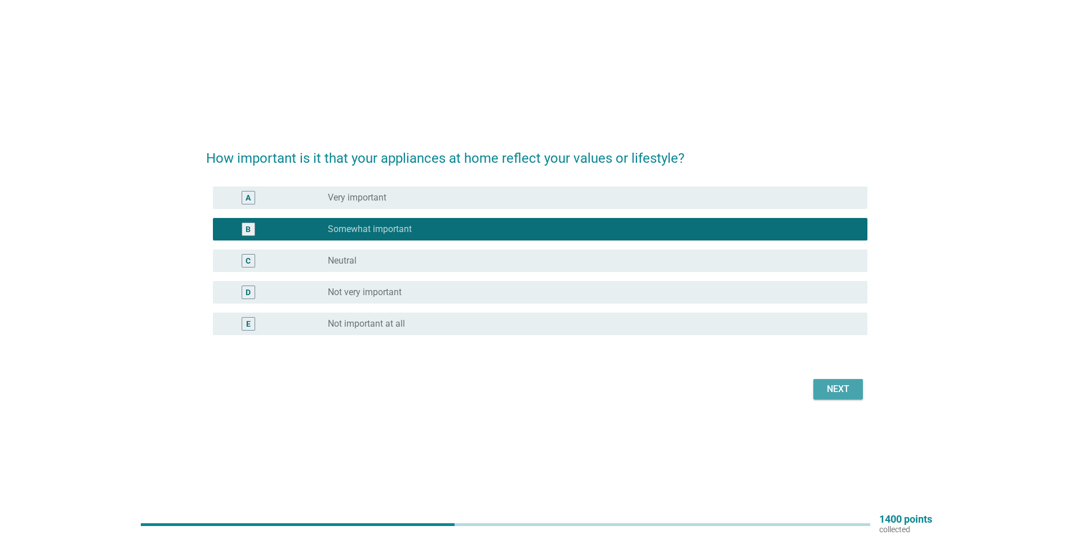
click at [824, 393] on div "Next" at bounding box center [839, 390] width 32 height 14
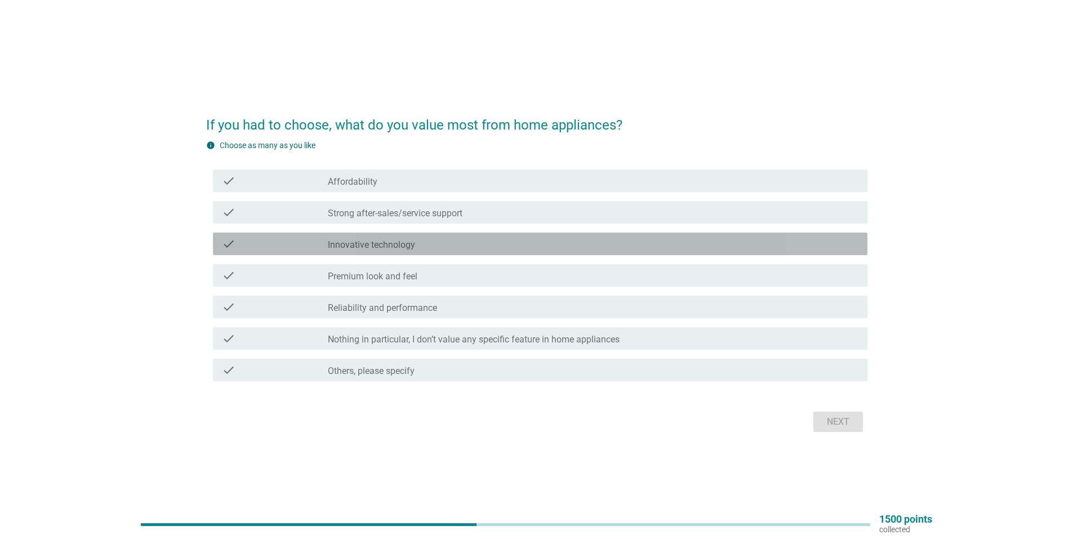
click at [401, 239] on div "check_box_outline_blank Innovative technology" at bounding box center [593, 244] width 531 height 14
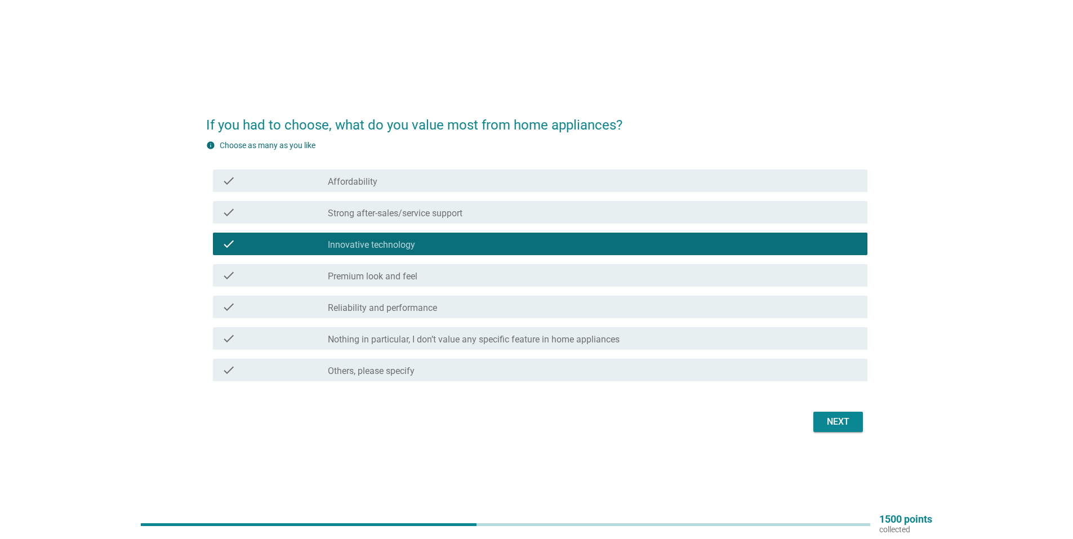
click at [431, 211] on label "Strong after-sales/service support" at bounding box center [395, 213] width 135 height 11
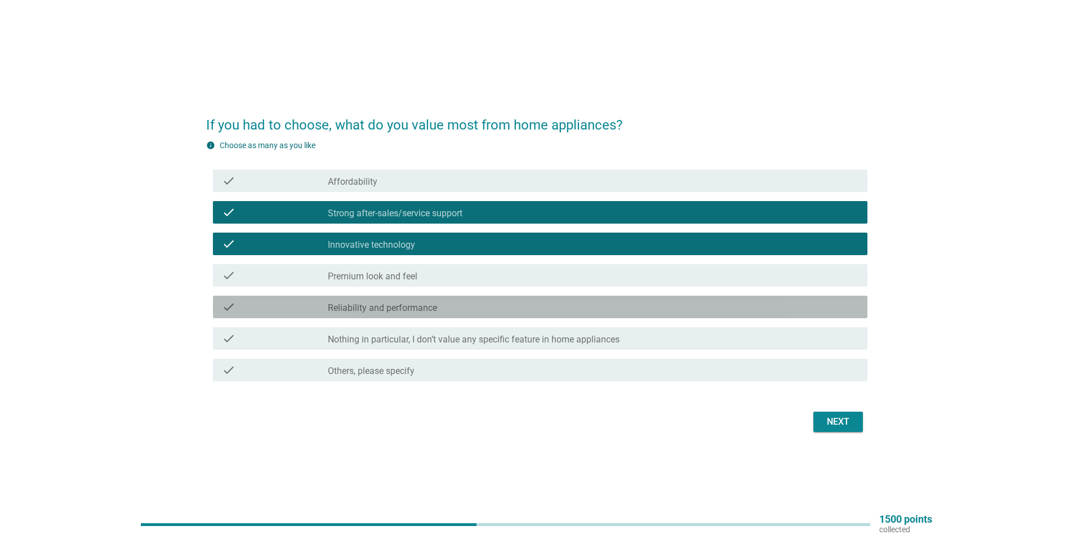
click at [740, 316] on div "check check_box_outline_blank Reliability and performance" at bounding box center [540, 307] width 655 height 23
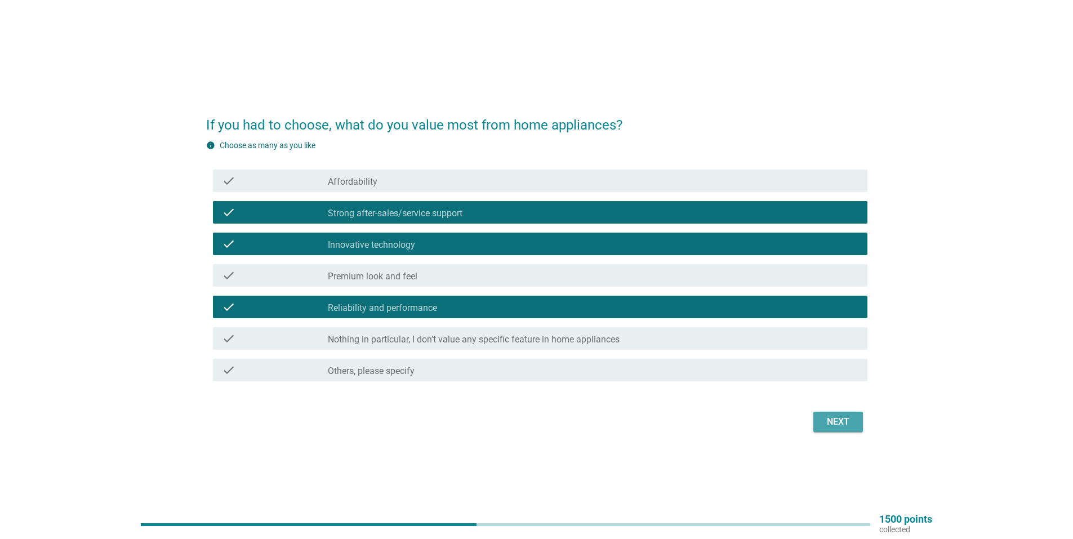
click at [844, 423] on div "Next" at bounding box center [839, 422] width 32 height 14
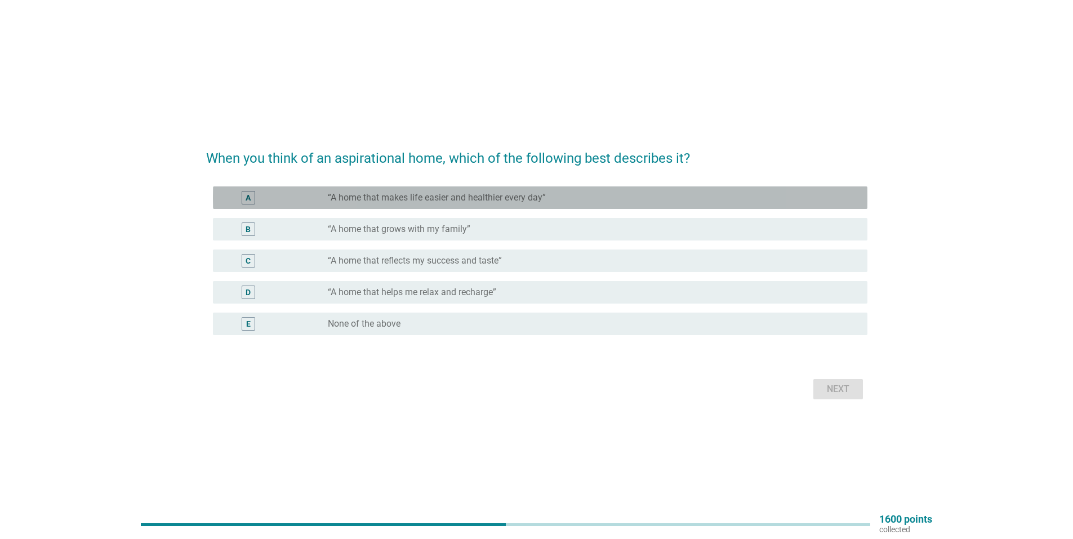
click at [486, 201] on label "“A home that makes life easier and healthier every day”" at bounding box center [437, 197] width 218 height 11
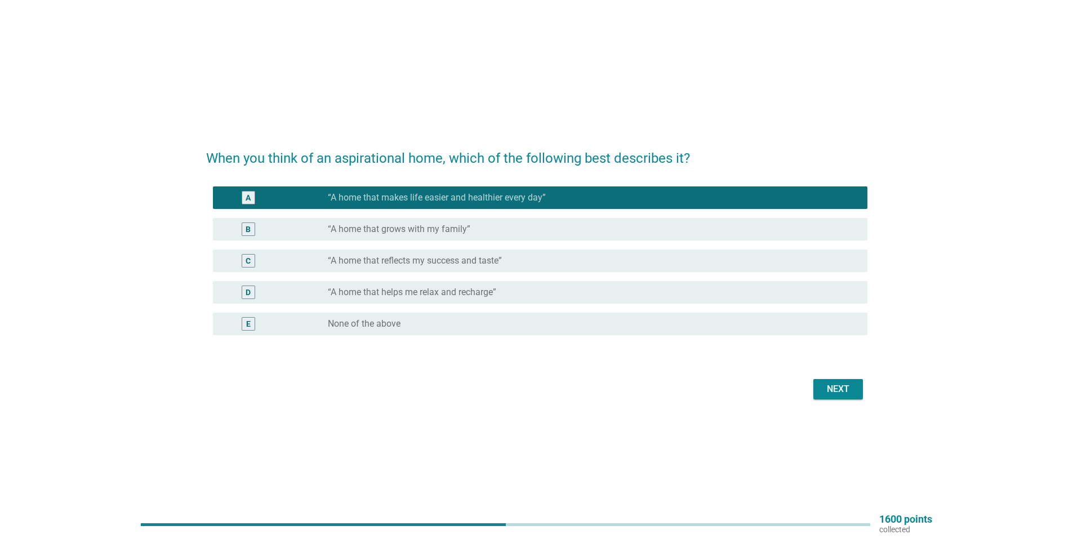
click at [841, 388] on div "Next" at bounding box center [839, 390] width 32 height 14
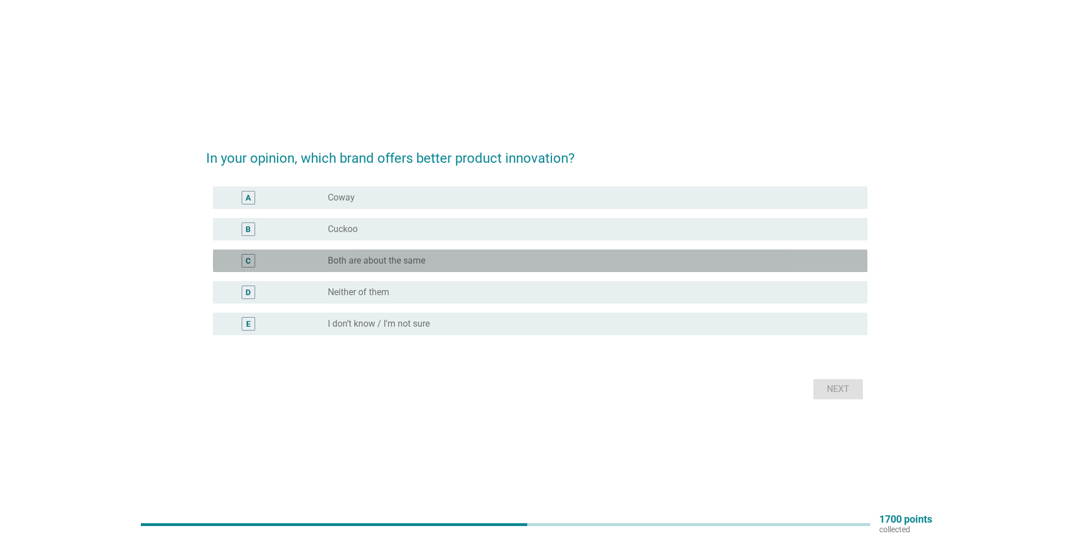
click at [429, 269] on div "C radio_button_unchecked Both are about the same" at bounding box center [540, 261] width 655 height 23
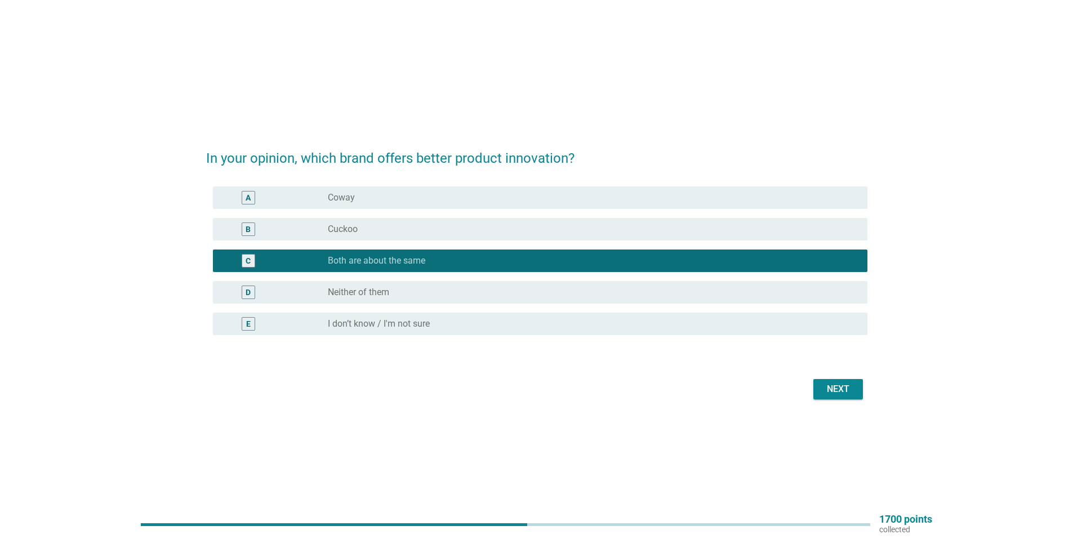
click at [841, 391] on div "Next" at bounding box center [839, 390] width 32 height 14
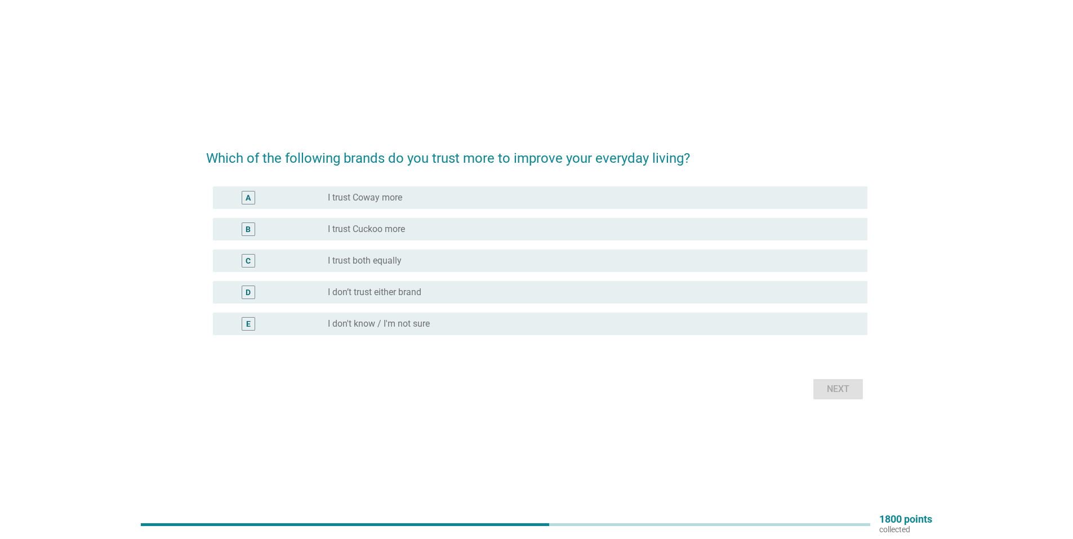
click at [456, 262] on div "radio_button_unchecked I trust both equally" at bounding box center [589, 260] width 522 height 11
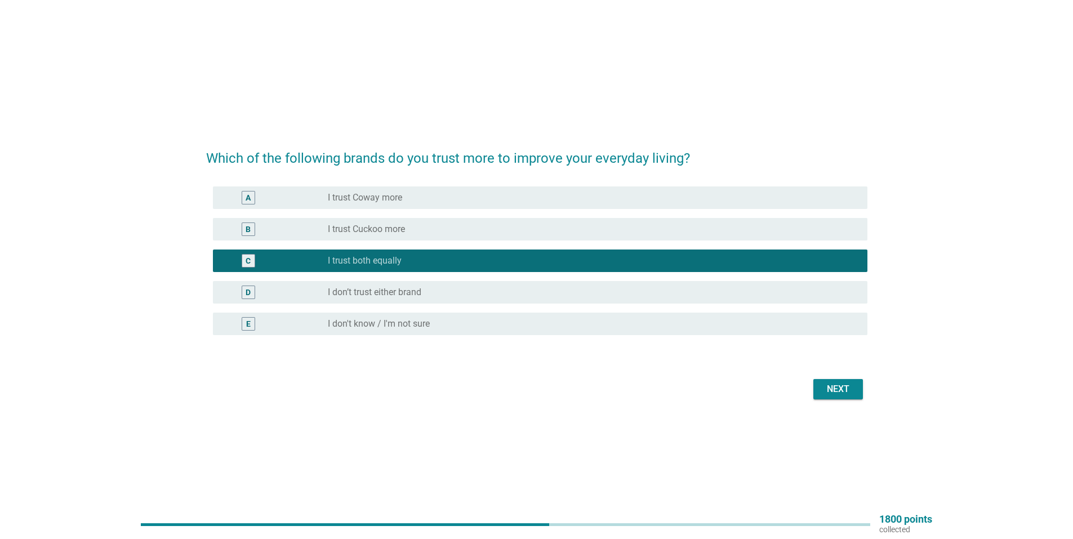
click at [849, 396] on div "Next" at bounding box center [839, 390] width 32 height 14
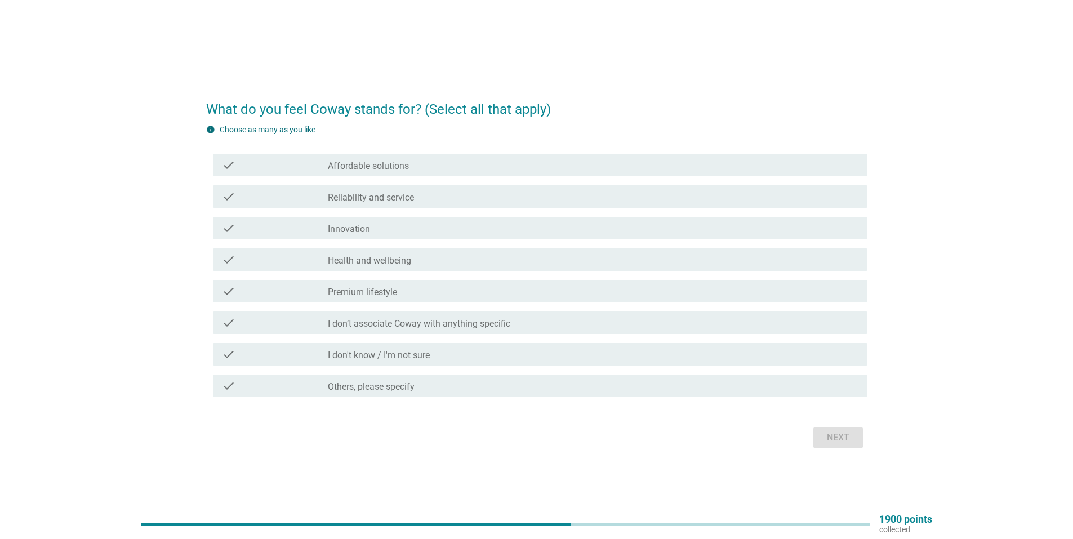
click at [450, 167] on div "check_box_outline_blank Affordable solutions" at bounding box center [593, 165] width 531 height 14
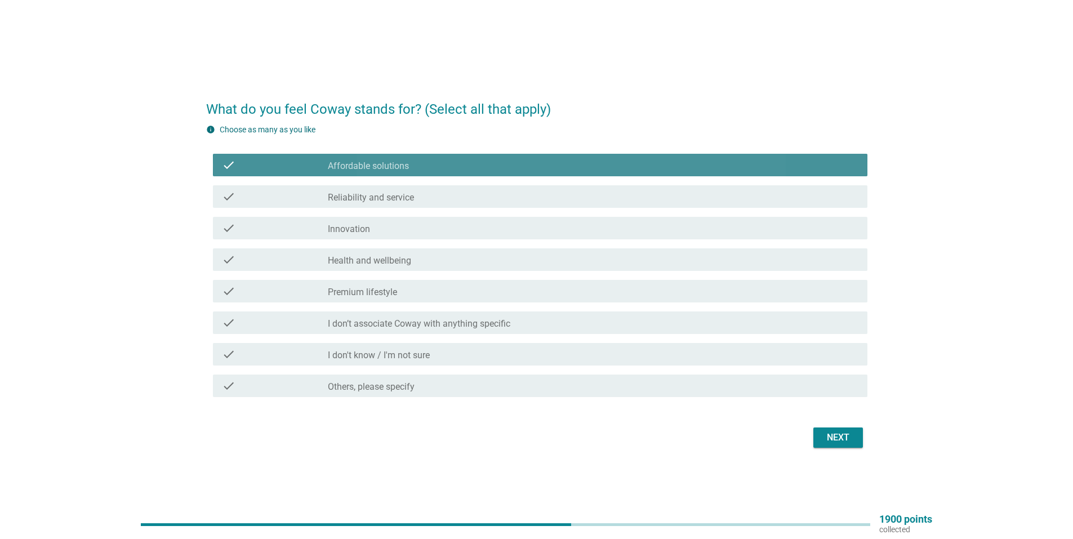
click at [444, 158] on div "check check_box_outline_blank Affordable solutions" at bounding box center [540, 165] width 655 height 23
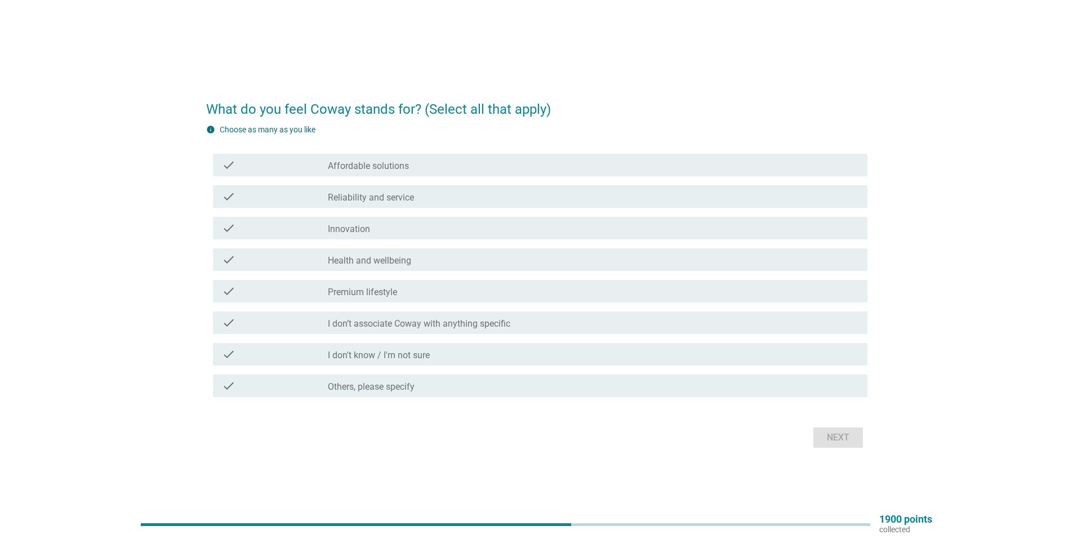
click at [434, 168] on div "check_box_outline_blank Affordable solutions" at bounding box center [593, 165] width 531 height 14
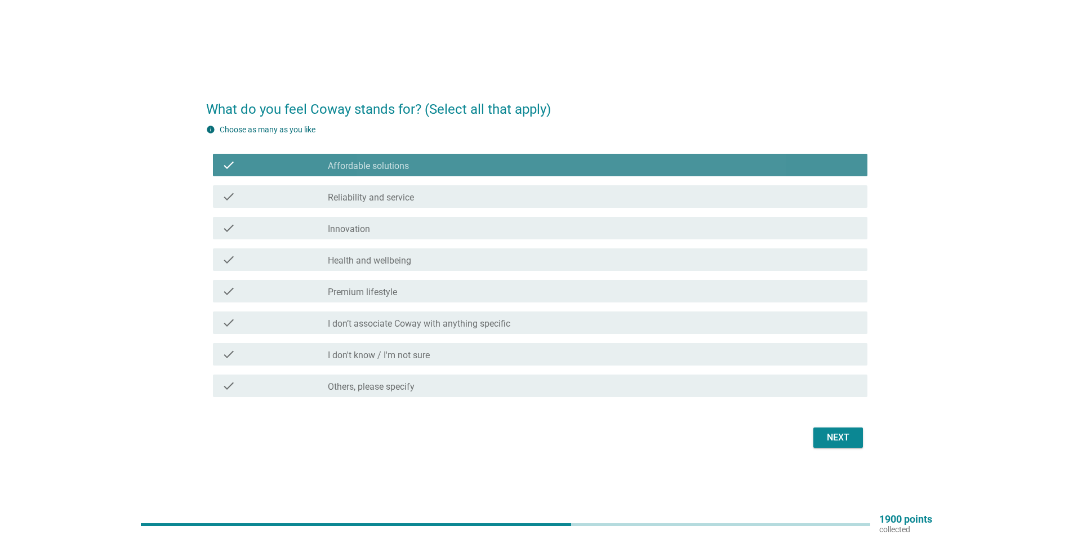
click at [434, 168] on div "check_box_outline_blank Affordable solutions" at bounding box center [593, 165] width 531 height 14
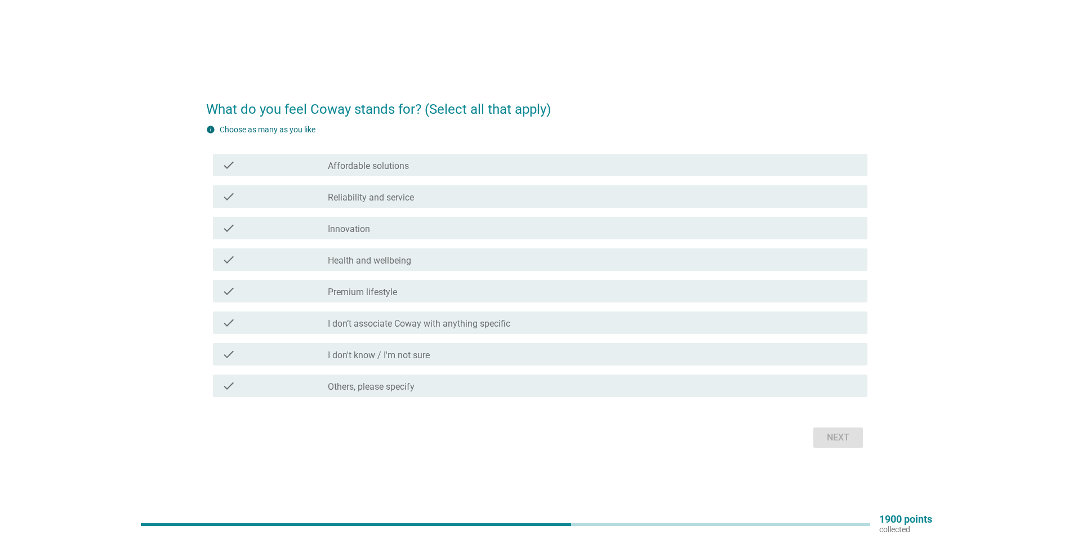
click at [407, 230] on div "check_box_outline_blank Innovation" at bounding box center [593, 228] width 531 height 14
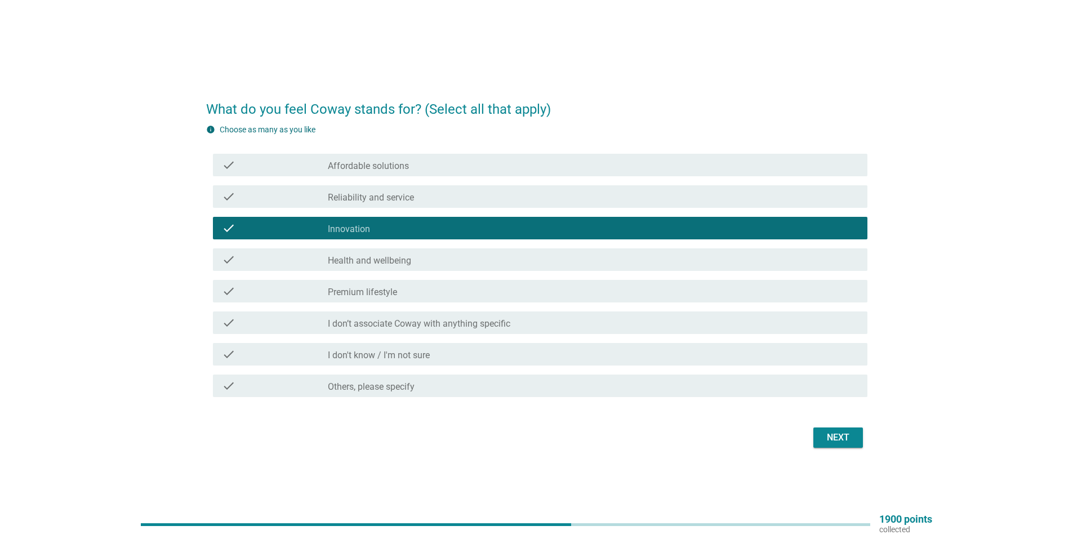
click at [404, 256] on label "Health and wellbeing" at bounding box center [369, 260] width 83 height 11
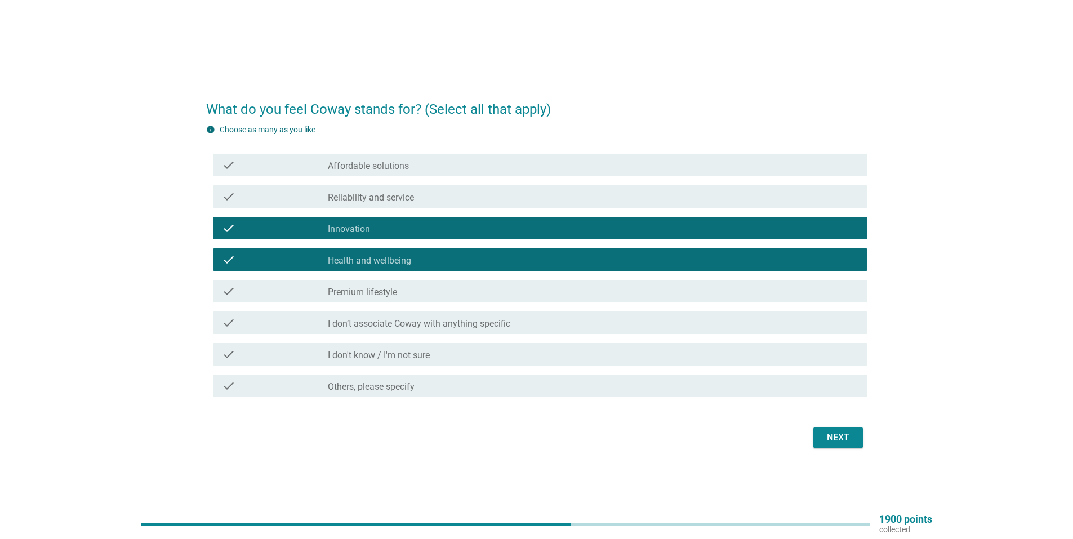
click at [836, 436] on div "Next" at bounding box center [839, 438] width 32 height 14
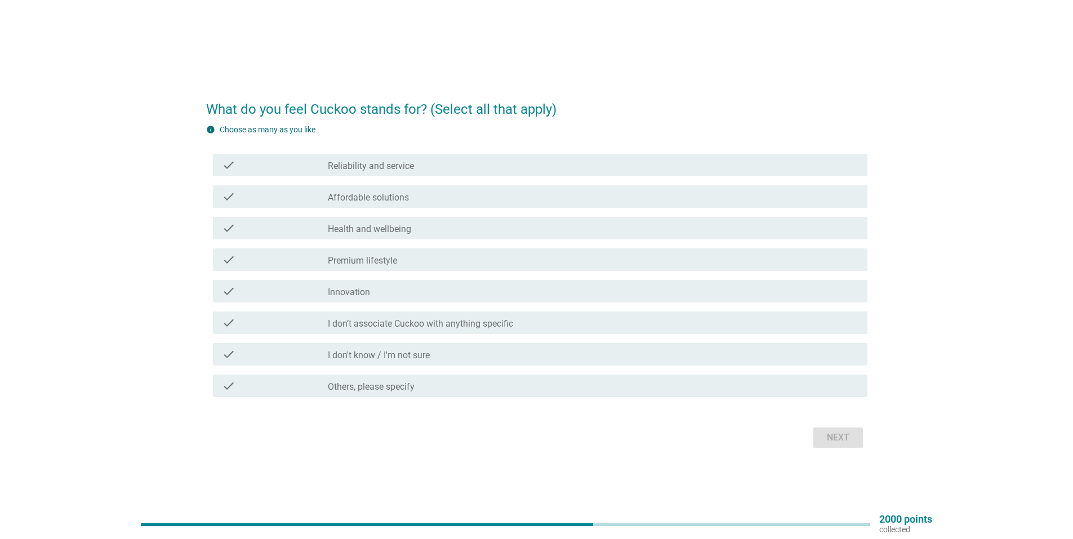
click at [393, 198] on label "Affordable solutions" at bounding box center [368, 197] width 81 height 11
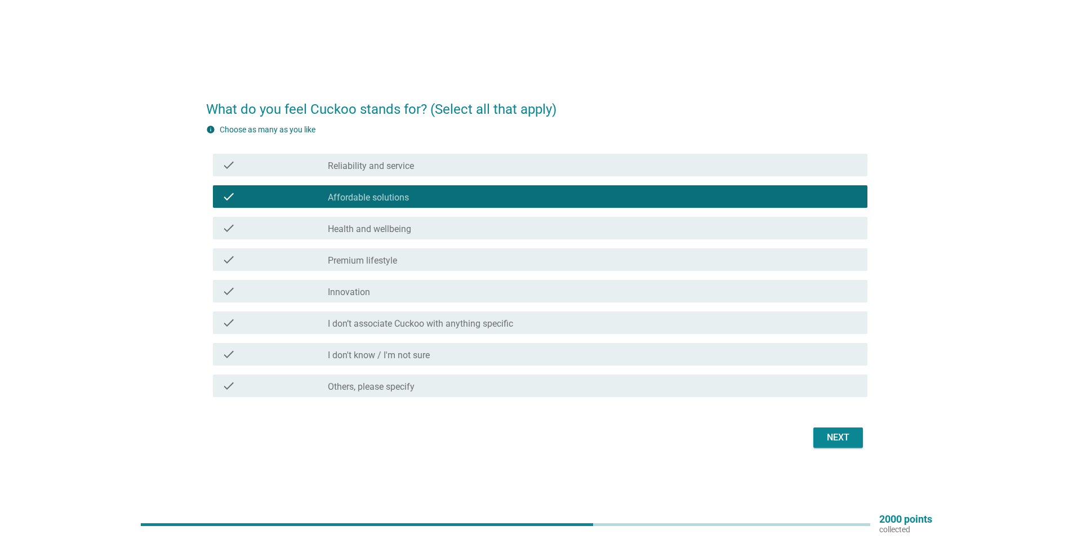
click at [413, 165] on label "Reliability and service" at bounding box center [371, 166] width 86 height 11
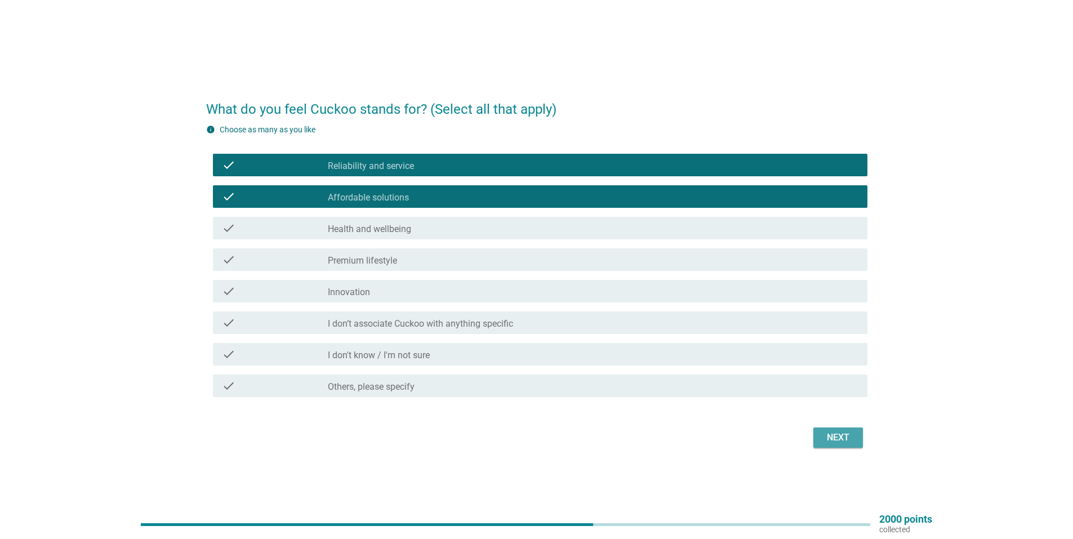
click at [842, 433] on div "Next" at bounding box center [839, 438] width 32 height 14
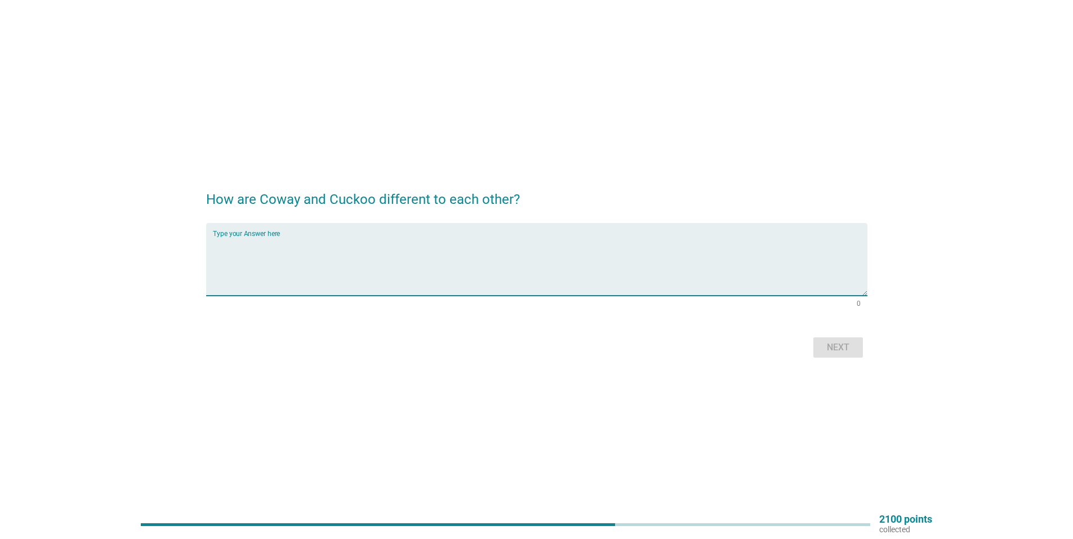
click at [359, 242] on textarea "Type your Answer here" at bounding box center [540, 266] width 655 height 59
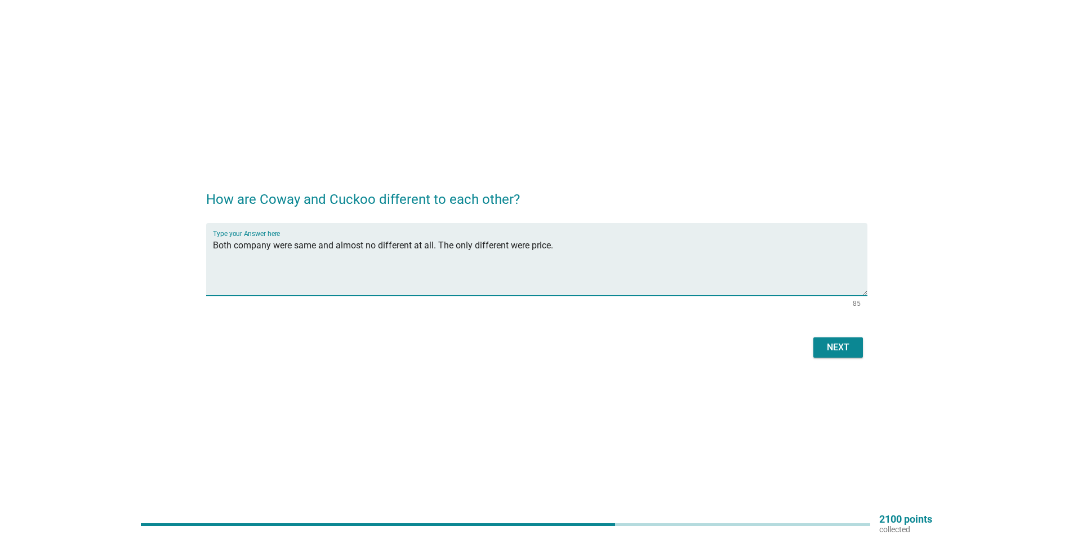
drag, startPoint x: 429, startPoint y: 244, endPoint x: 368, endPoint y: 238, distance: 61.7
click at [368, 238] on textarea "Both company were same and almost no different at all. The only different were …" at bounding box center [540, 266] width 655 height 59
type textarea "The only different were price."
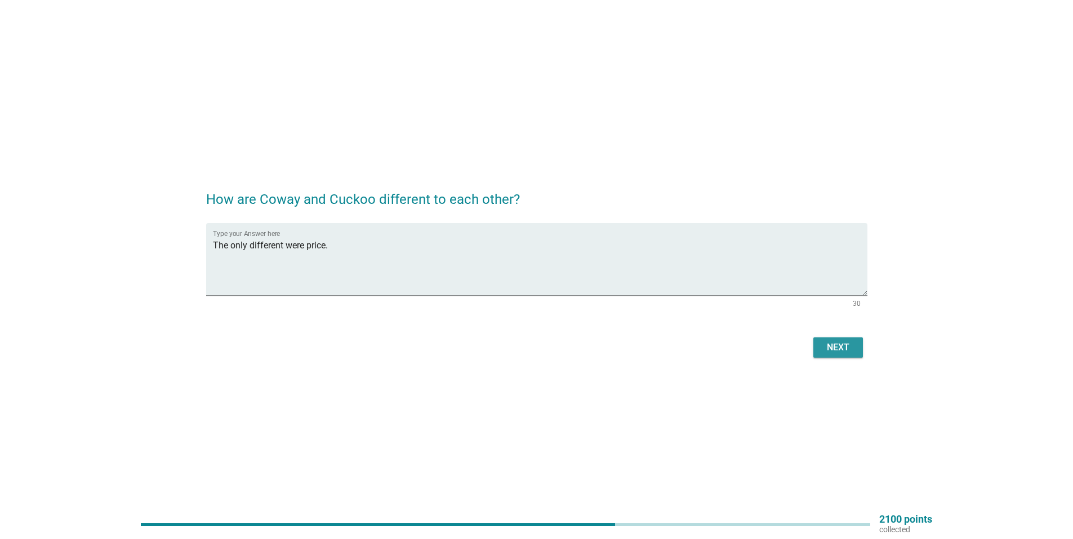
click at [836, 349] on div "Next" at bounding box center [839, 348] width 32 height 14
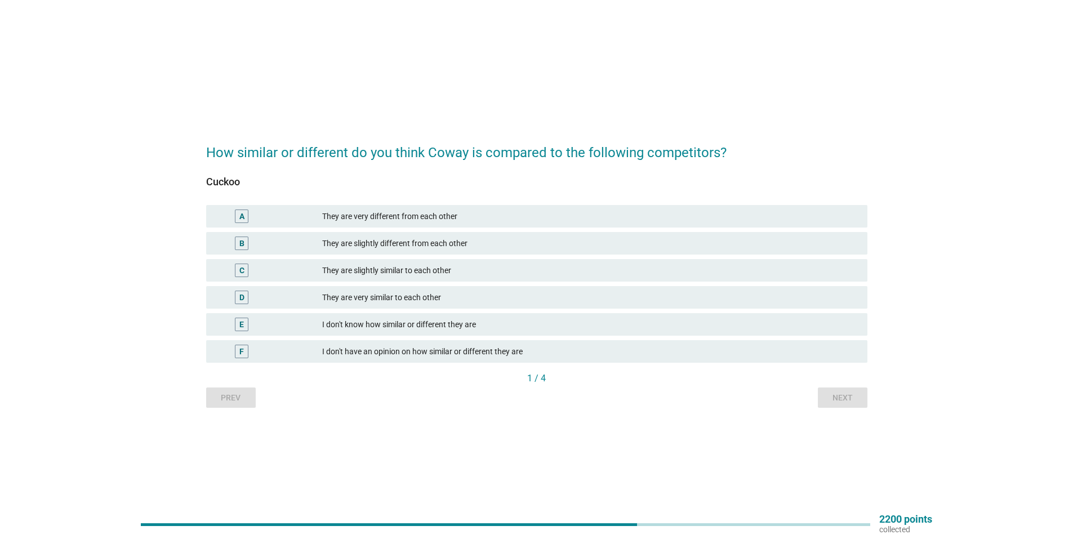
click at [409, 241] on div "They are slightly different from each other" at bounding box center [590, 244] width 536 height 14
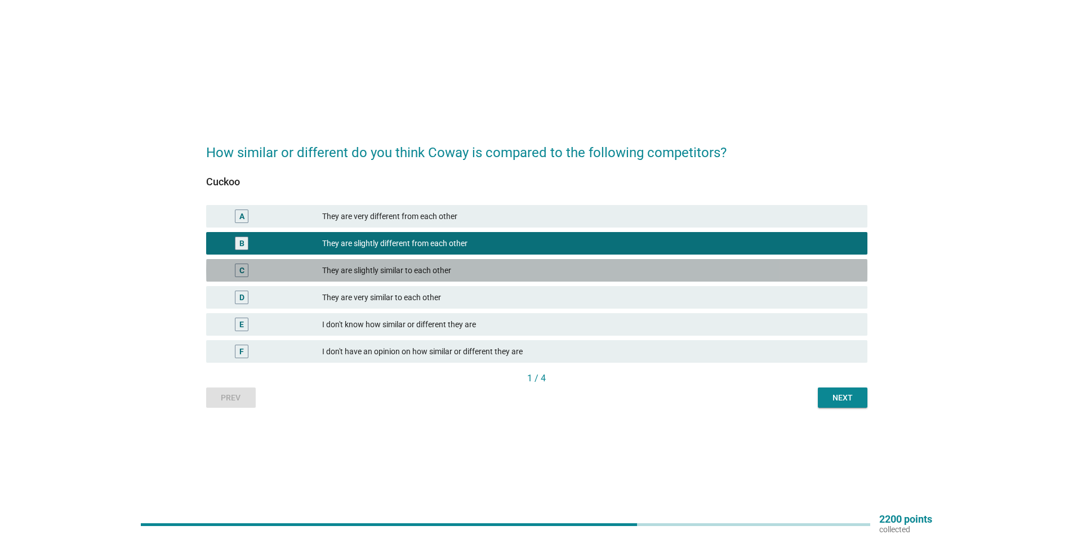
click at [409, 275] on div "They are slightly similar to each other" at bounding box center [590, 271] width 536 height 14
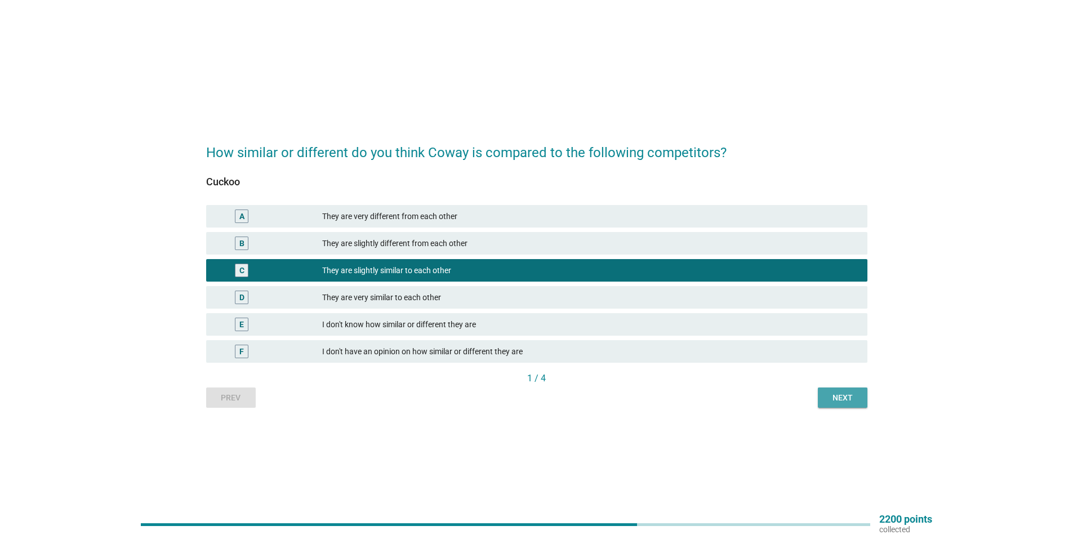
click at [828, 396] on div "Next" at bounding box center [843, 398] width 32 height 12
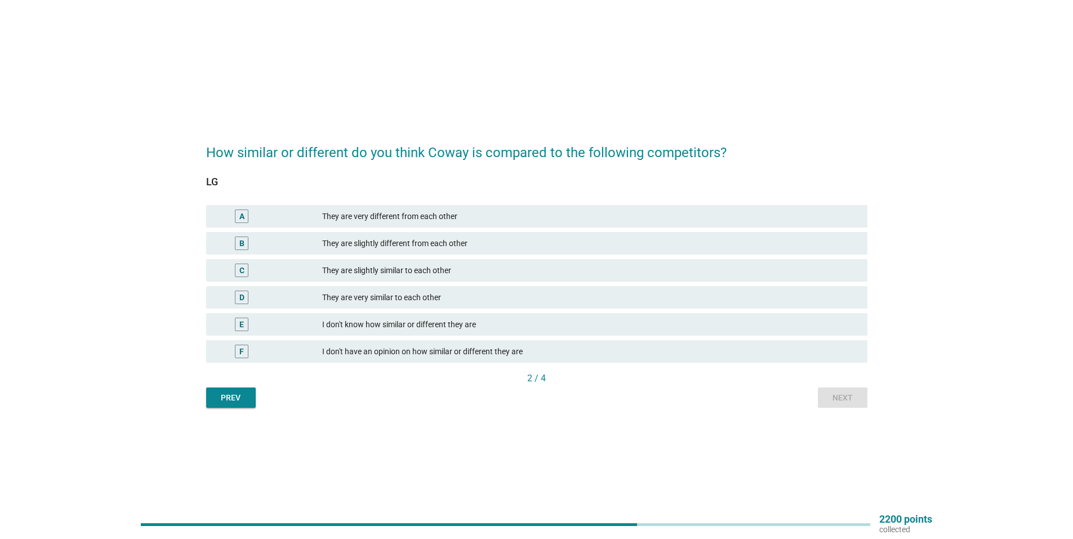
click at [412, 240] on div "They are slightly different from each other" at bounding box center [590, 244] width 536 height 14
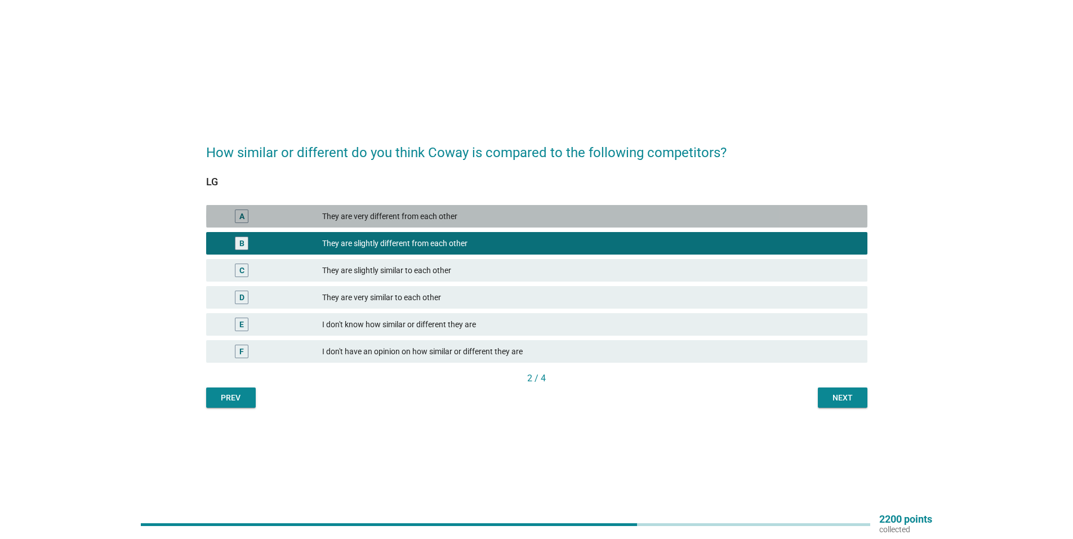
click at [601, 220] on div "They are very different from each other" at bounding box center [590, 217] width 536 height 14
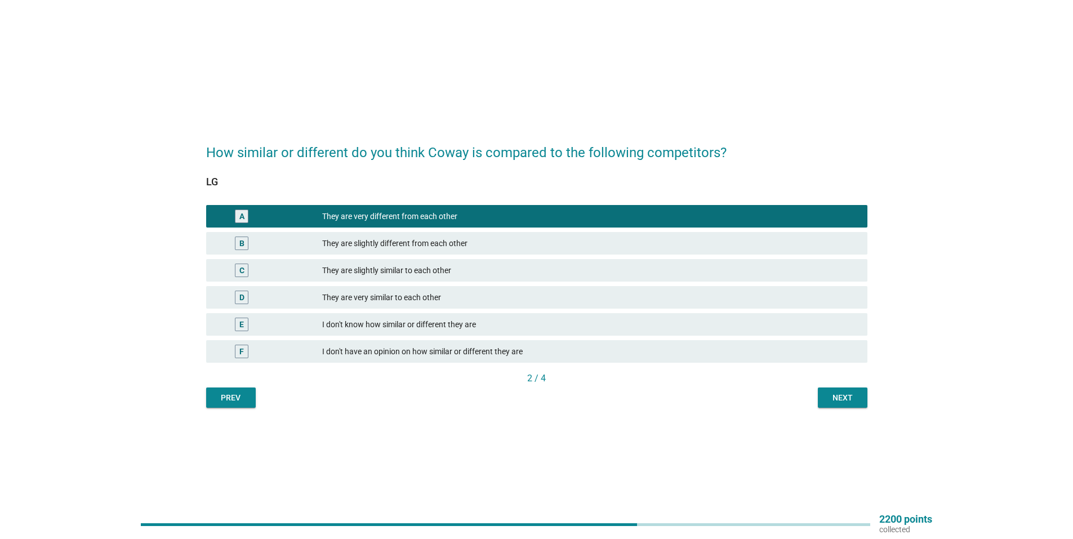
click at [850, 406] on button "Next" at bounding box center [843, 398] width 50 height 20
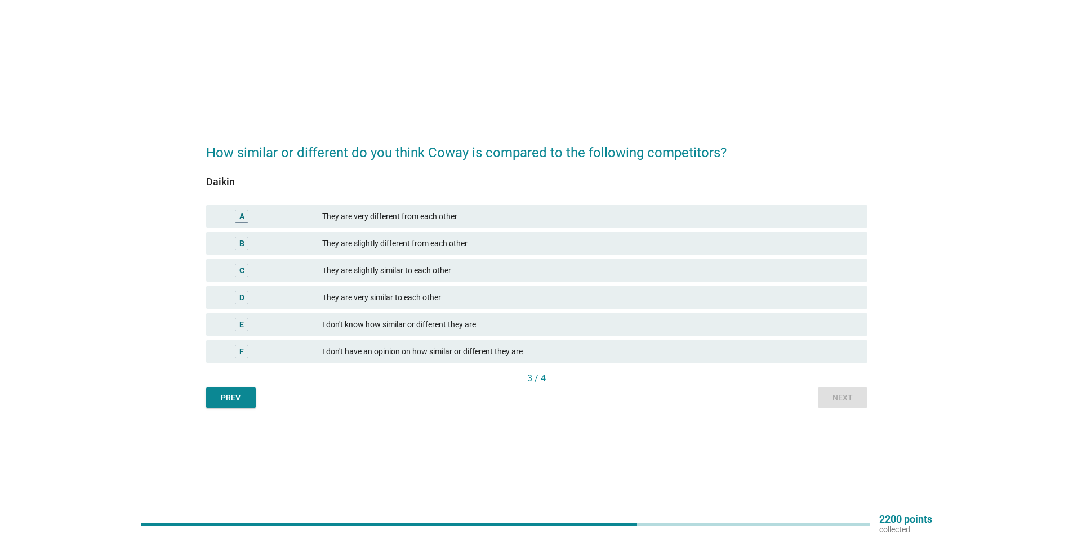
click at [527, 228] on div "A They are very different from each other" at bounding box center [537, 216] width 666 height 27
click at [527, 224] on div "A They are very different from each other" at bounding box center [537, 216] width 662 height 23
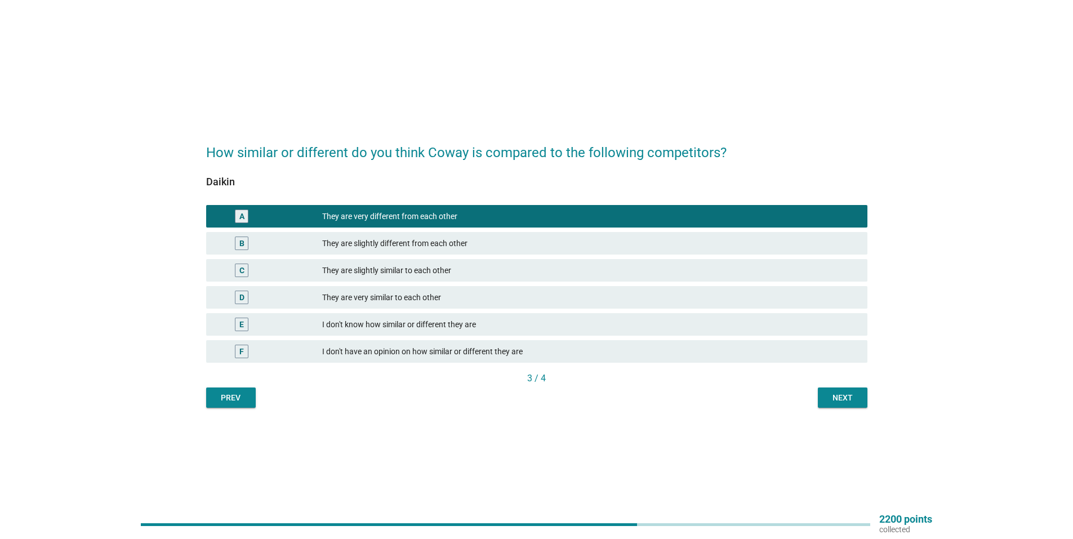
click at [845, 398] on div "Next" at bounding box center [843, 398] width 32 height 12
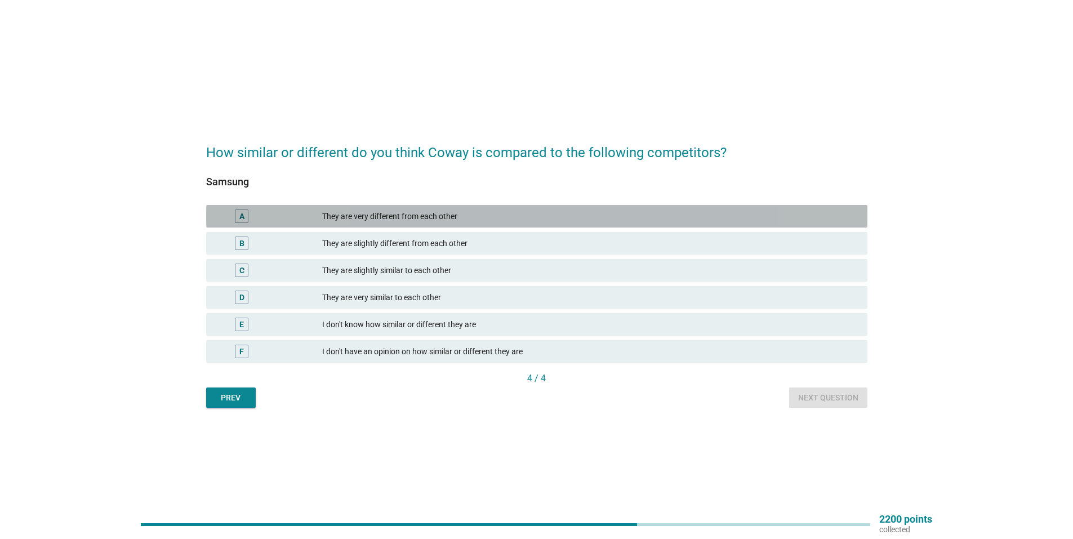
click at [342, 208] on div "A They are very different from each other" at bounding box center [537, 216] width 662 height 23
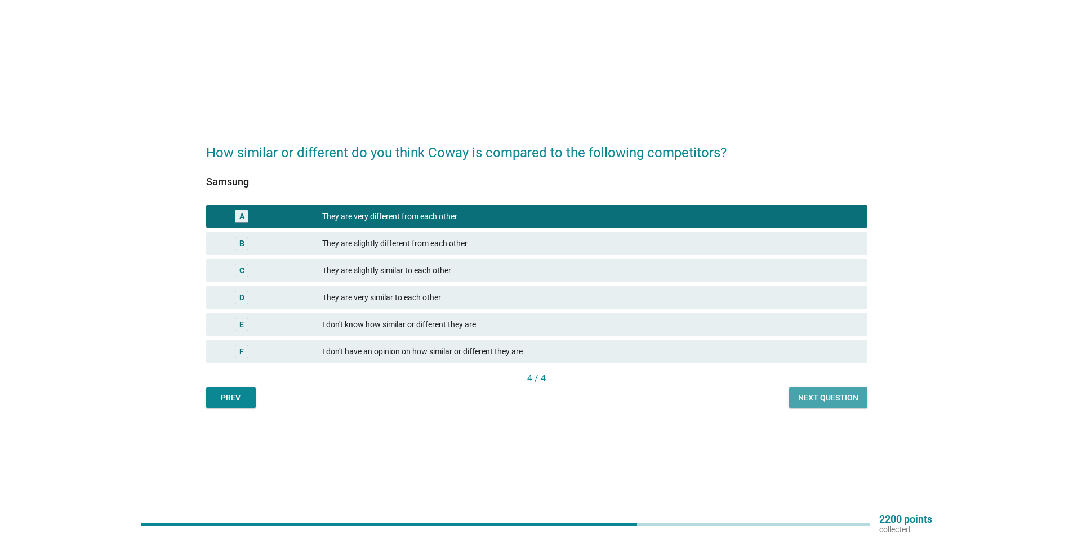
click at [802, 392] on div "Next question" at bounding box center [828, 398] width 60 height 12
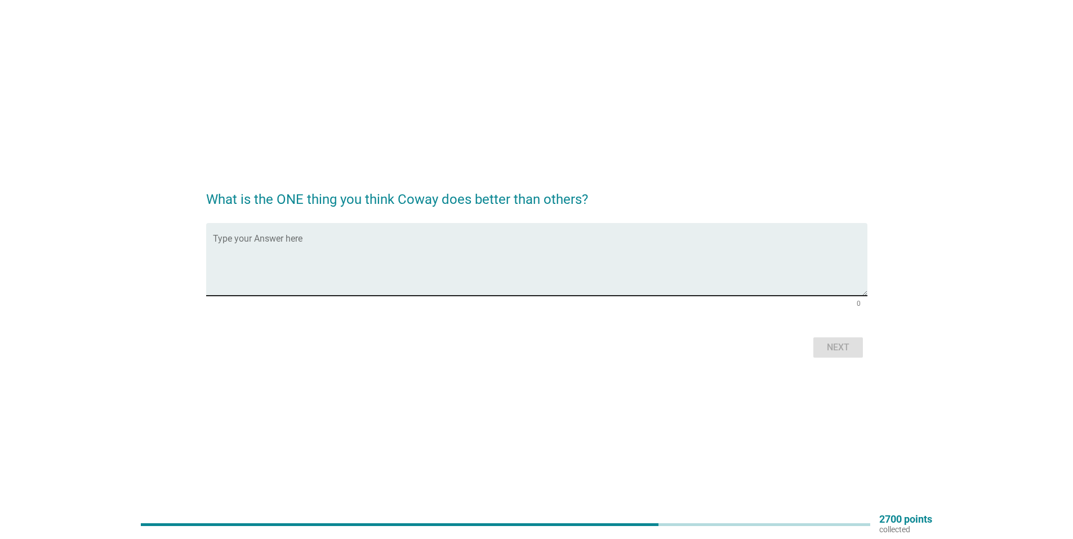
click at [551, 242] on textarea "Type your Answer here" at bounding box center [540, 266] width 655 height 59
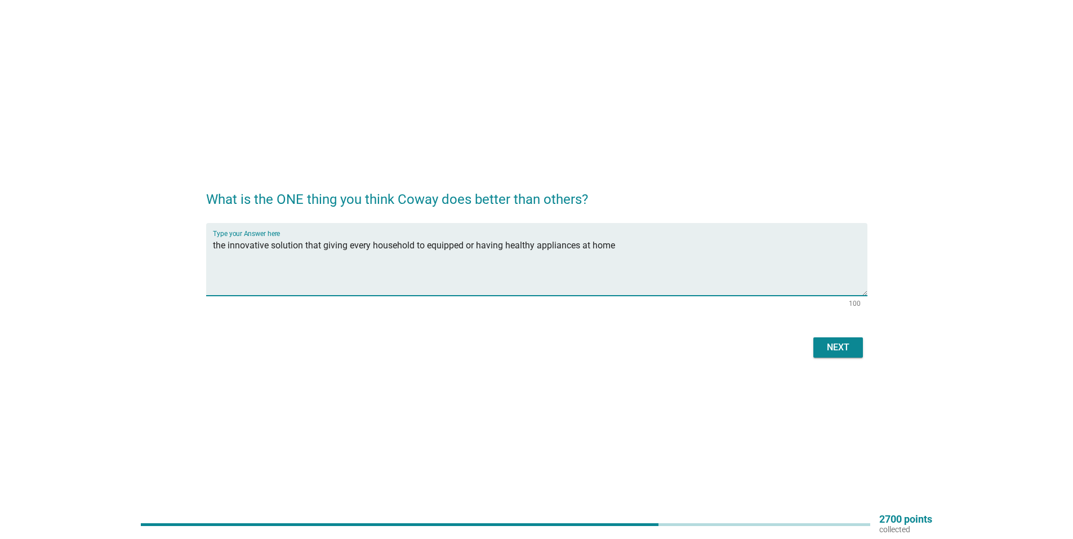
drag, startPoint x: 267, startPoint y: 245, endPoint x: 229, endPoint y: 233, distance: 39.6
click at [229, 233] on div "Type your Answer here the innovative solution that giving every household to eq…" at bounding box center [540, 259] width 655 height 73
drag, startPoint x: 323, startPoint y: 244, endPoint x: 312, endPoint y: 240, distance: 11.4
click at [312, 240] on textarea "the initiaion of solution that giving every household to equipped or having hea…" at bounding box center [540, 266] width 655 height 59
drag, startPoint x: 342, startPoint y: 249, endPoint x: 329, endPoint y: 247, distance: 13.6
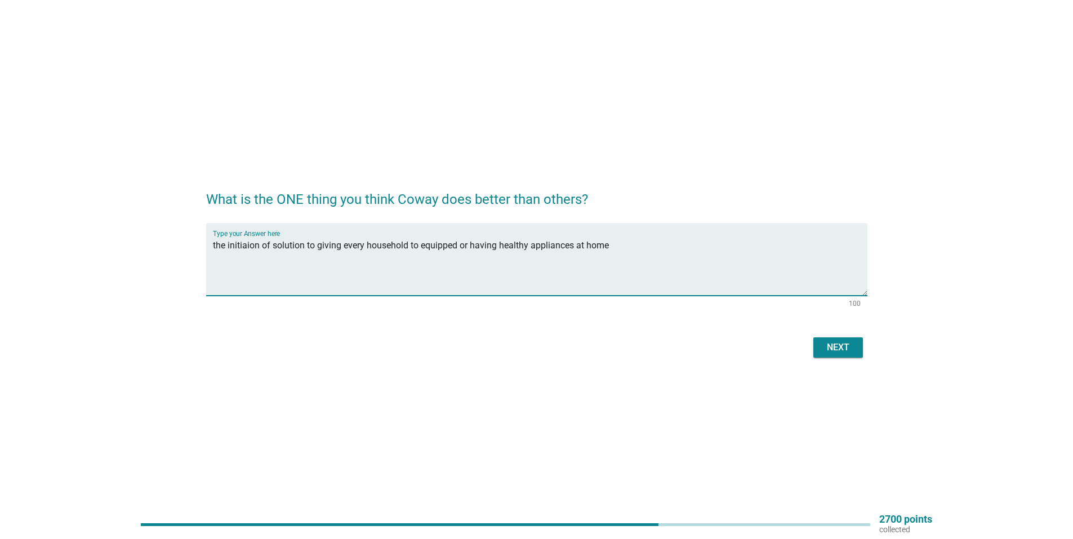
click at [329, 247] on textarea "the initiaion of solution to giving every household to equipped or having healt…" at bounding box center [540, 266] width 655 height 59
type textarea "the initiaion of solution to give chances for every household to equipped or ha…"
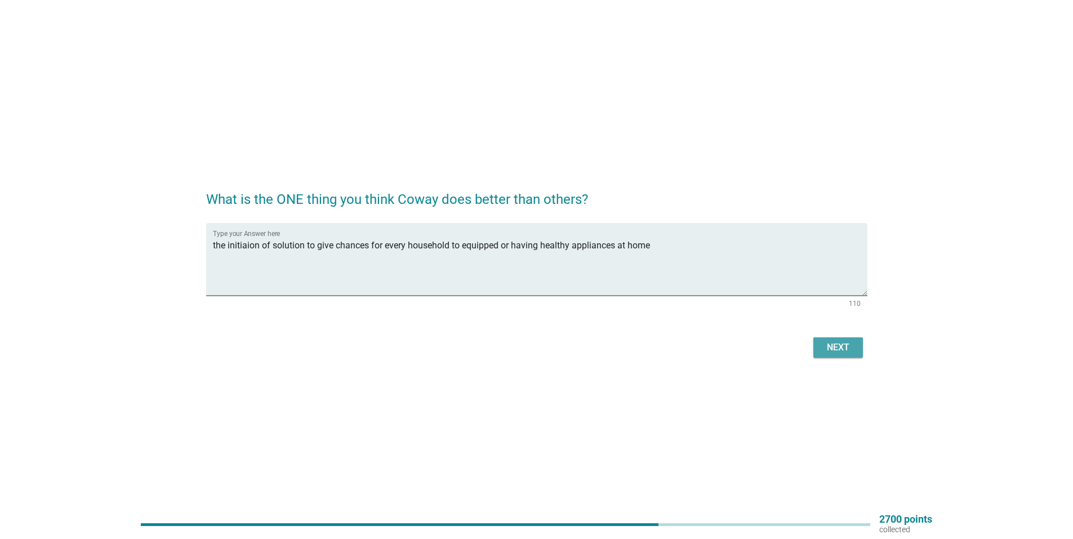
click at [820, 354] on button "Next" at bounding box center [839, 348] width 50 height 20
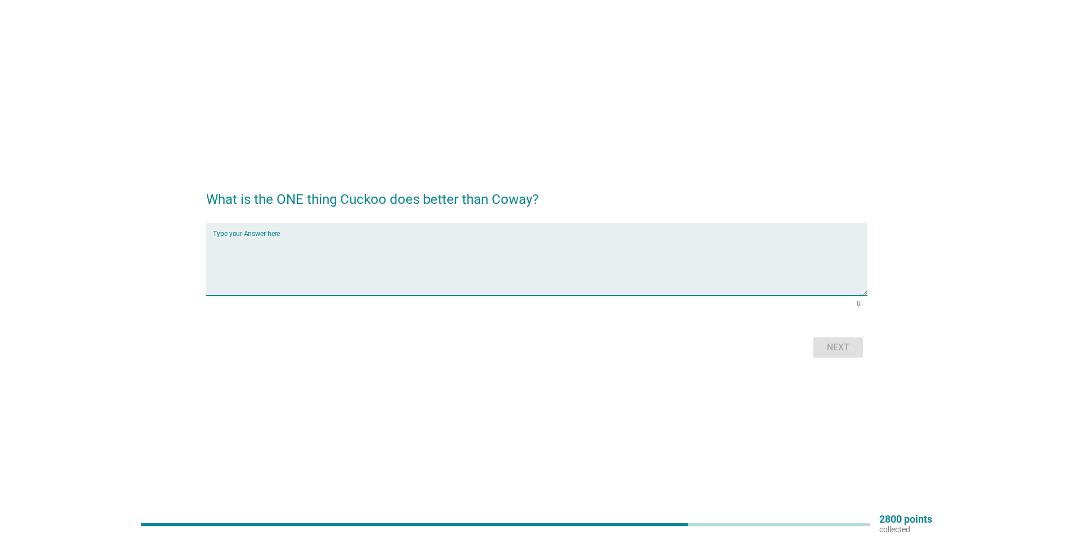
click at [517, 251] on textarea "Type your Answer here" at bounding box center [540, 266] width 655 height 59
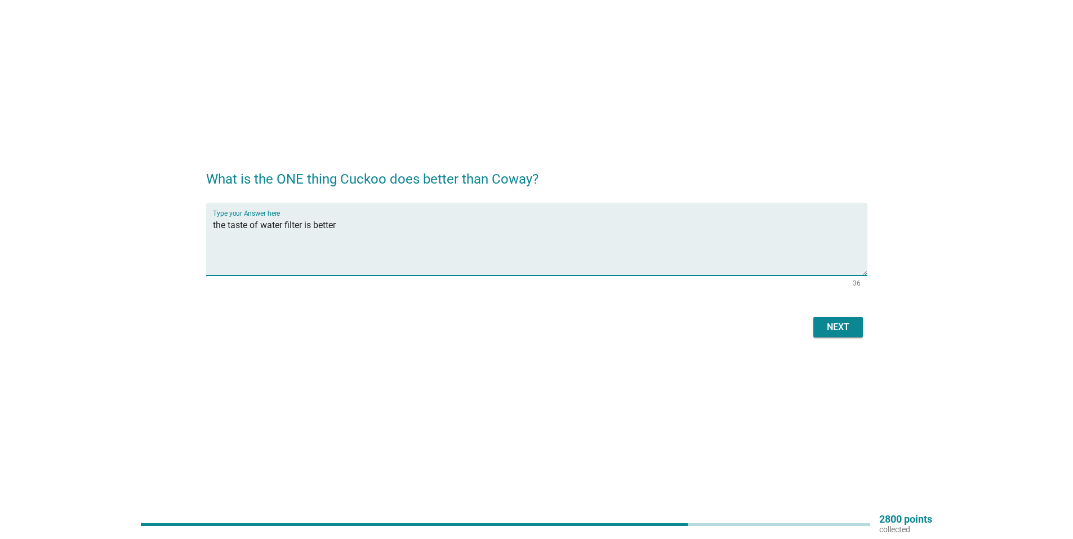
scroll to position [29, 0]
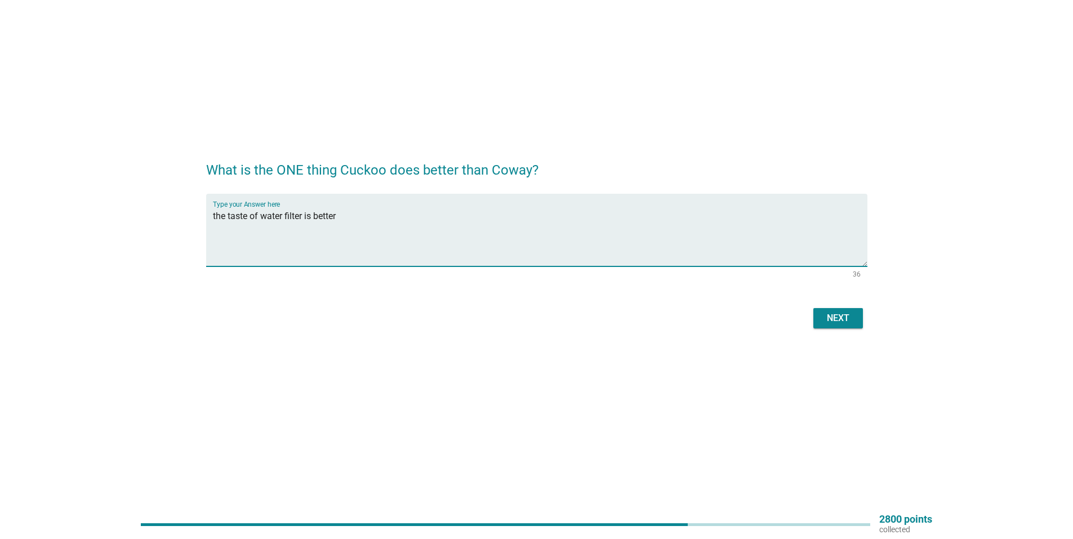
type textarea "the taste of water filter is better"
click at [847, 322] on div "Next" at bounding box center [839, 319] width 32 height 14
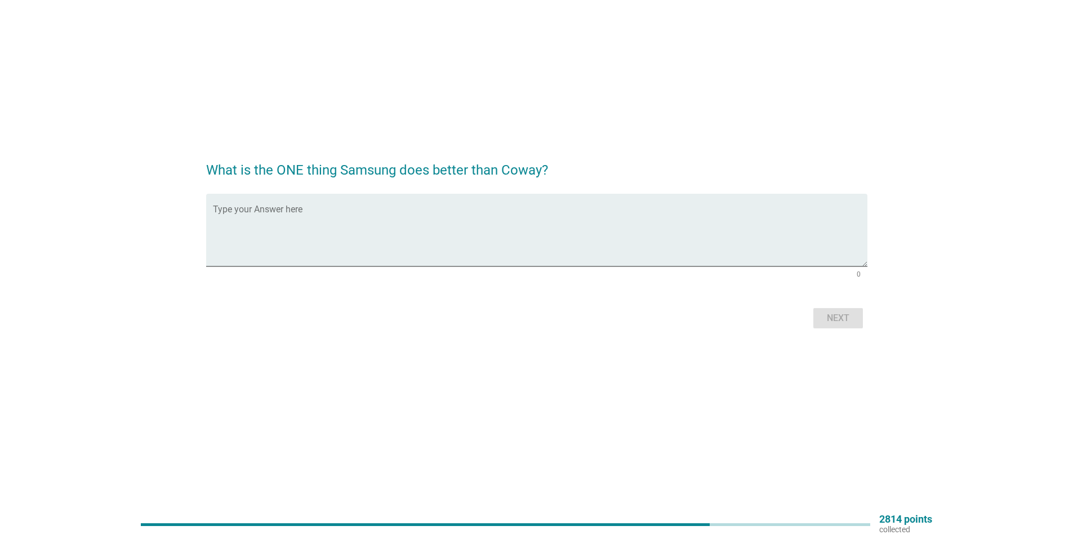
scroll to position [0, 0]
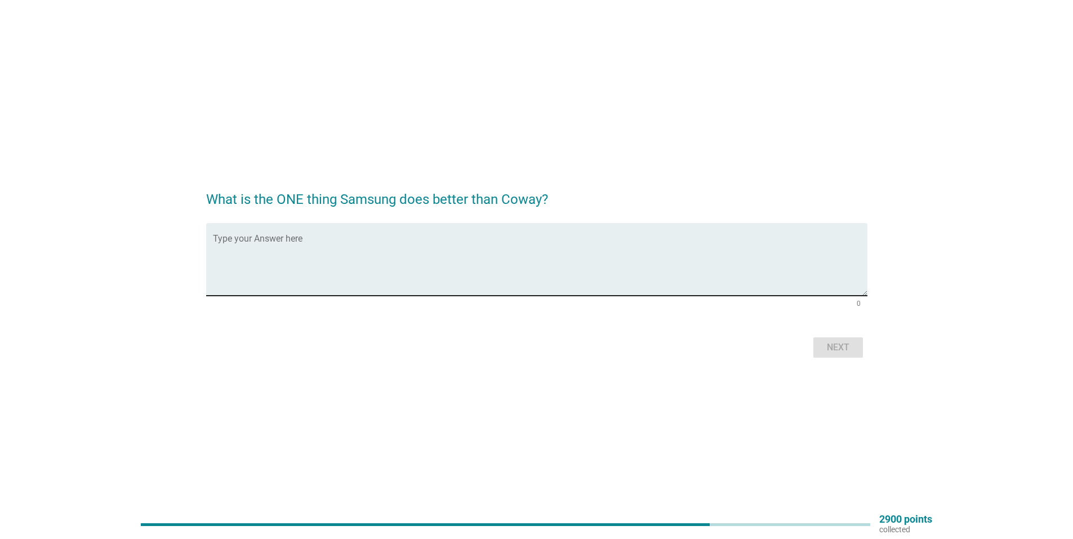
click at [375, 254] on textarea "Type your Answer here" at bounding box center [540, 266] width 655 height 59
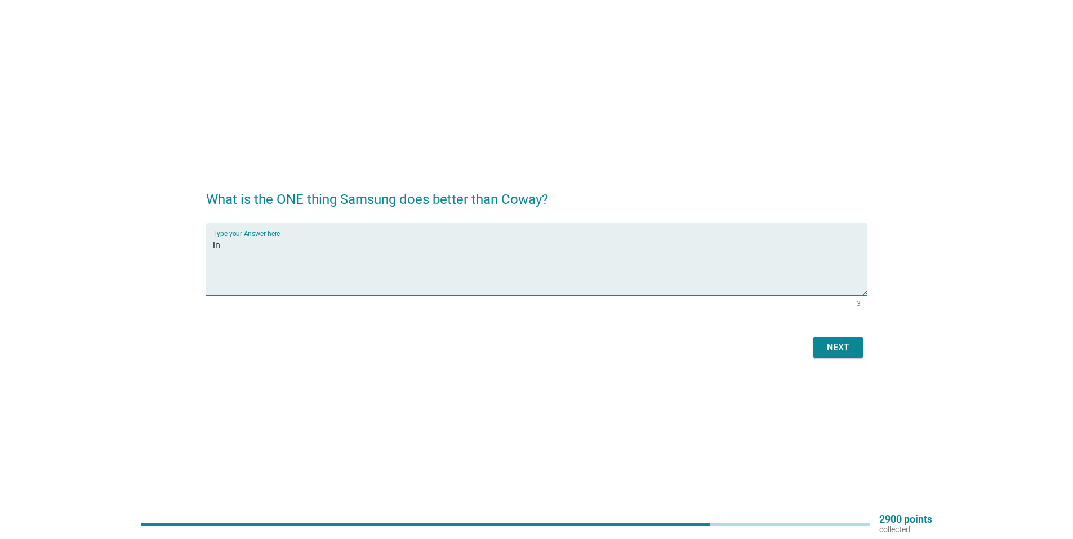
type textarea "i"
type textarea "technology used by samsung is far more greater"
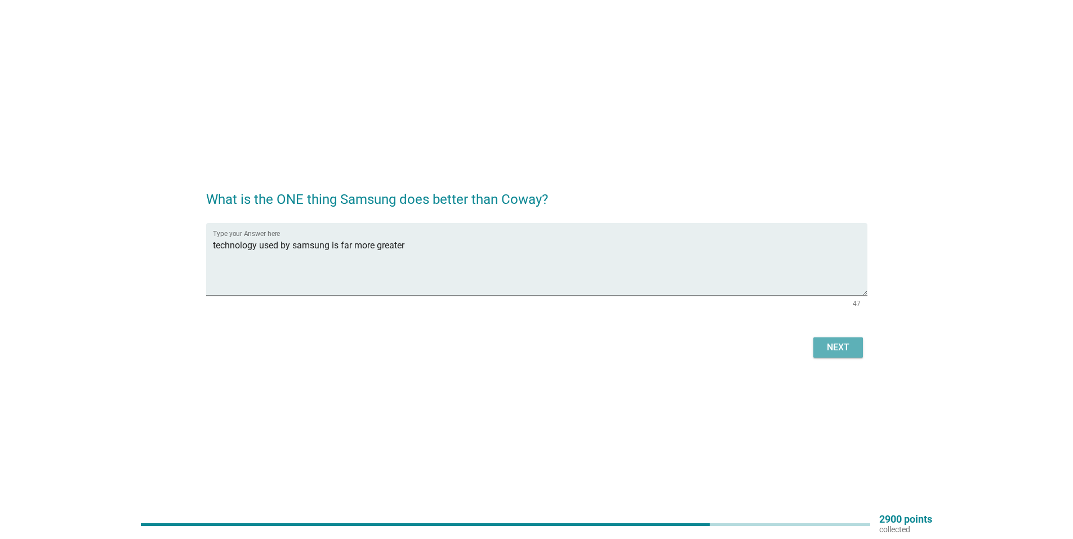
click at [832, 348] on div "Next" at bounding box center [839, 348] width 32 height 14
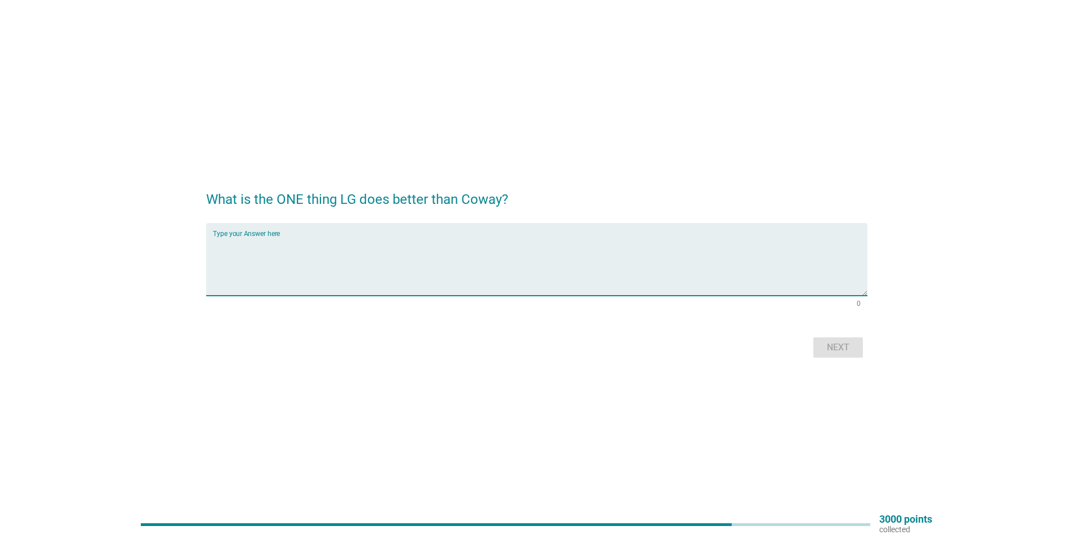
click at [589, 271] on textarea "Type your Answer here" at bounding box center [540, 266] width 655 height 59
type textarea "L"
type textarea "s"
type textarea "LG improvise the appliances more"
click at [853, 348] on div "Next" at bounding box center [839, 348] width 32 height 14
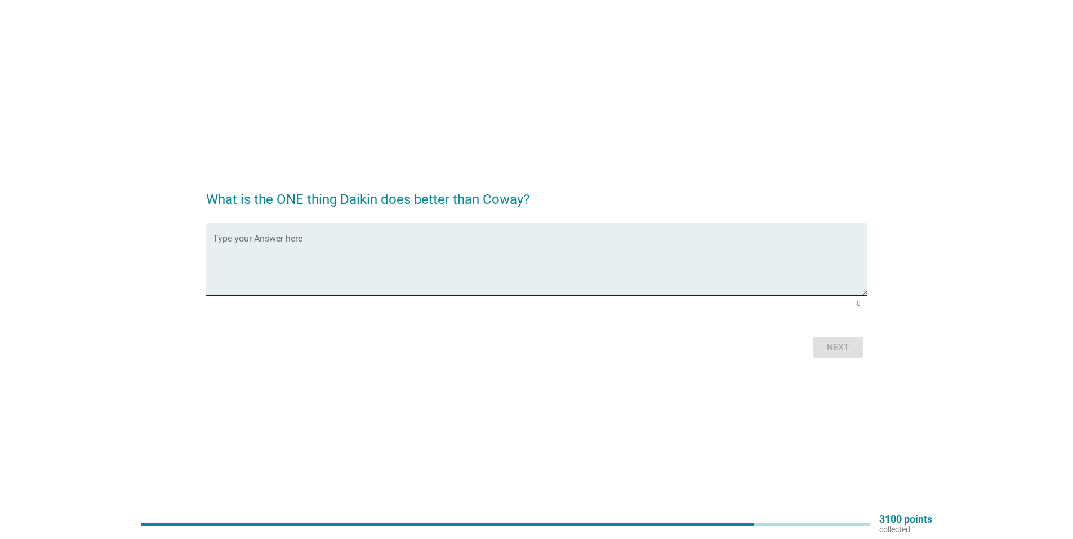
click at [622, 289] on textarea "Type your Answer here" at bounding box center [540, 266] width 655 height 59
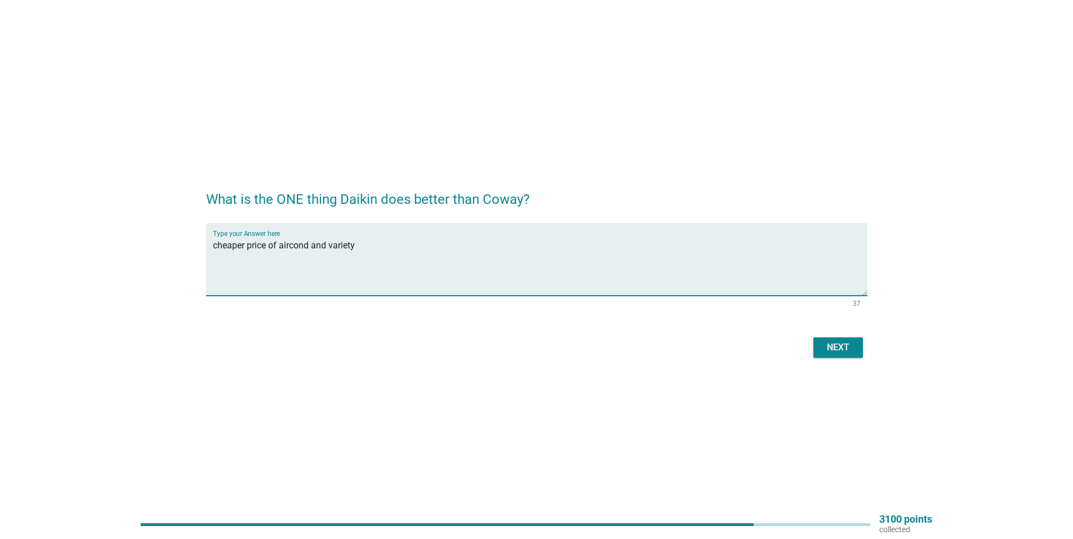
type textarea "cheaper price of aircond and variety"
click at [860, 335] on div "Next" at bounding box center [537, 347] width 662 height 27
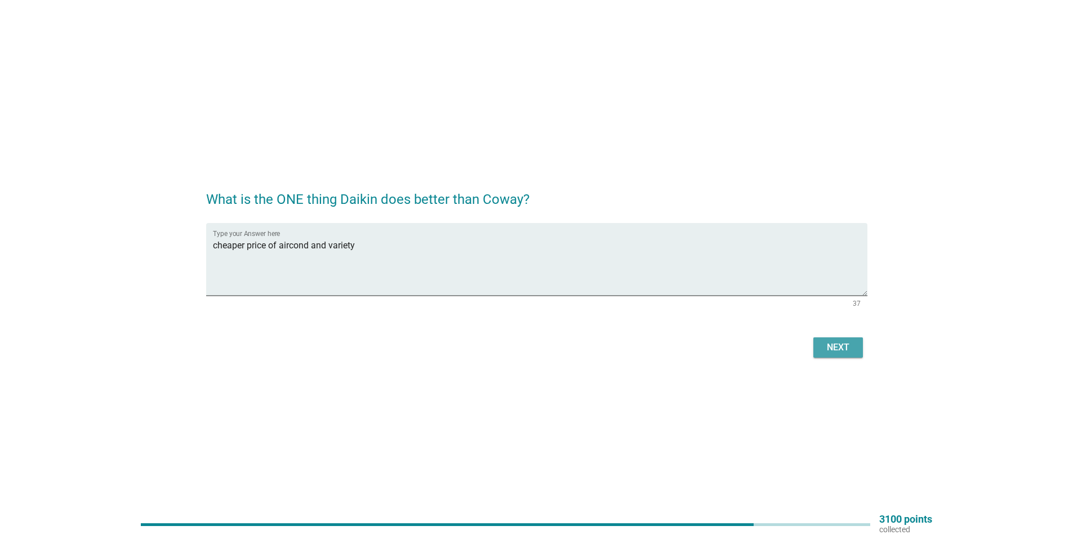
click at [854, 344] on button "Next" at bounding box center [839, 348] width 50 height 20
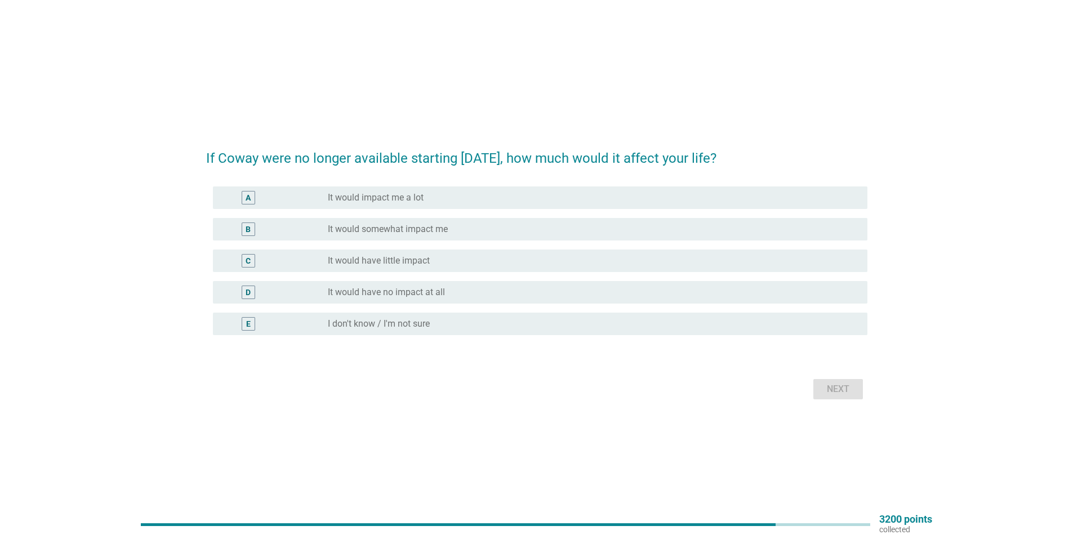
click at [464, 229] on div "radio_button_unchecked It would somewhat impact me" at bounding box center [589, 229] width 522 height 11
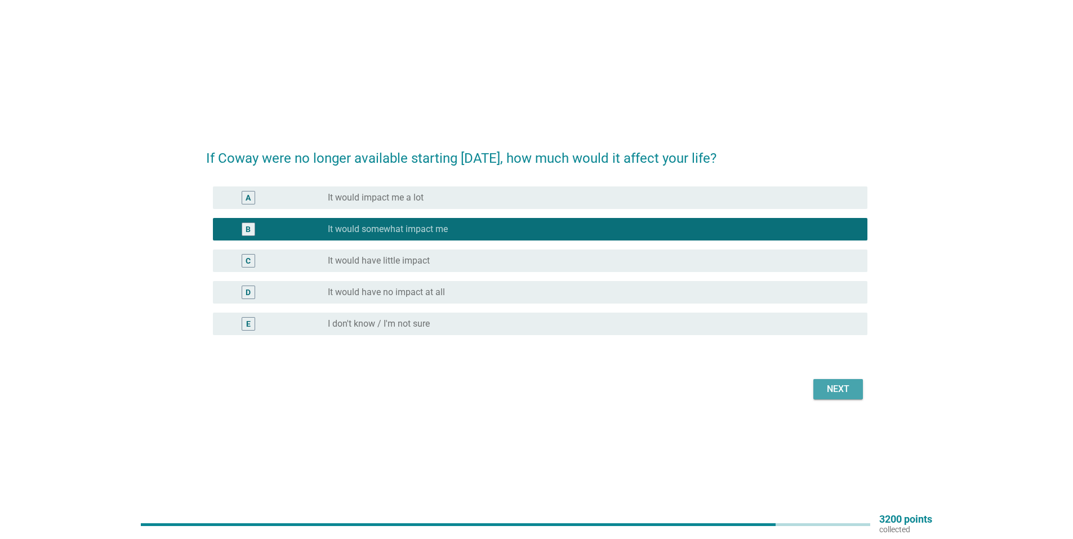
click at [824, 392] on div "Next" at bounding box center [839, 390] width 32 height 14
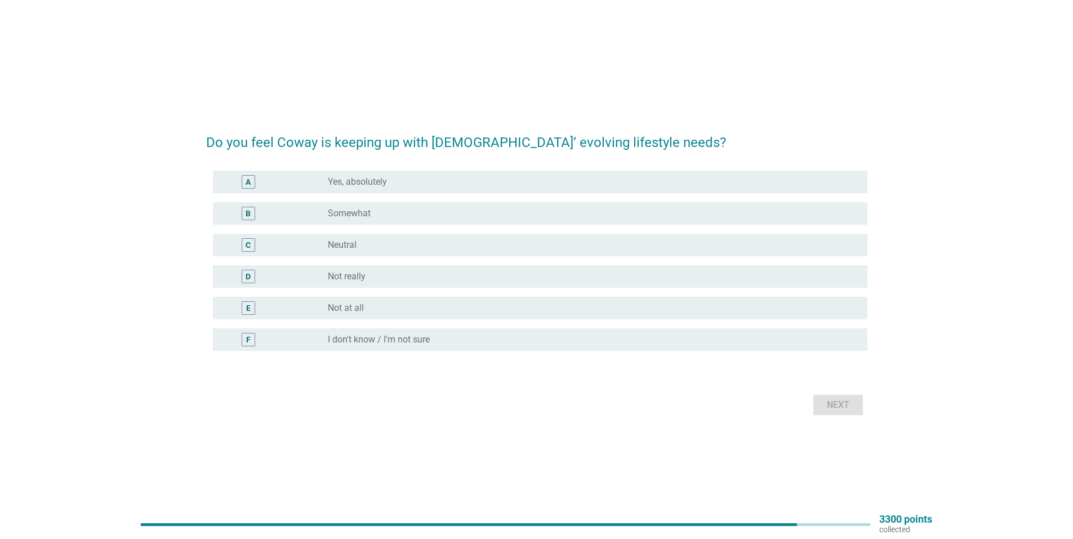
click at [407, 221] on div "B radio_button_unchecked Somewhat" at bounding box center [540, 213] width 655 height 23
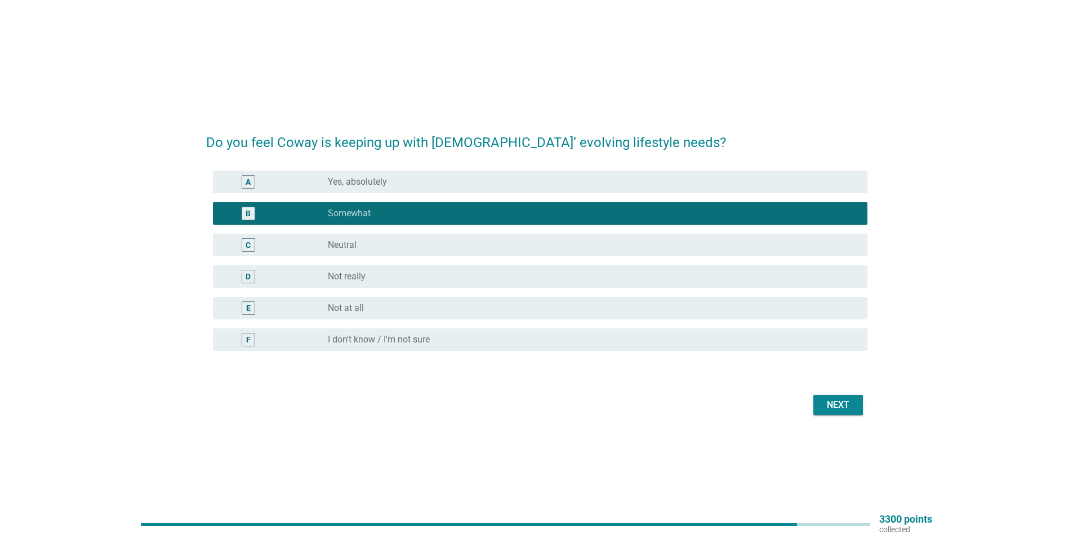
click at [831, 404] on div "Next" at bounding box center [839, 405] width 32 height 14
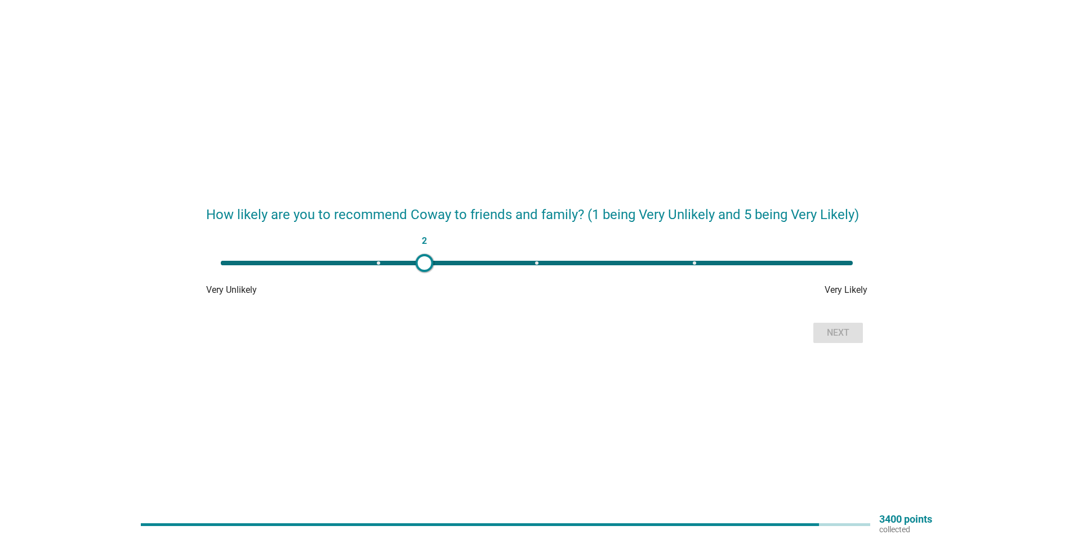
type input "3"
drag, startPoint x: 218, startPoint y: 264, endPoint x: 536, endPoint y: 263, distance: 318.4
click at [536, 263] on div at bounding box center [536, 263] width 18 height 18
click at [851, 334] on div "Next" at bounding box center [839, 333] width 32 height 14
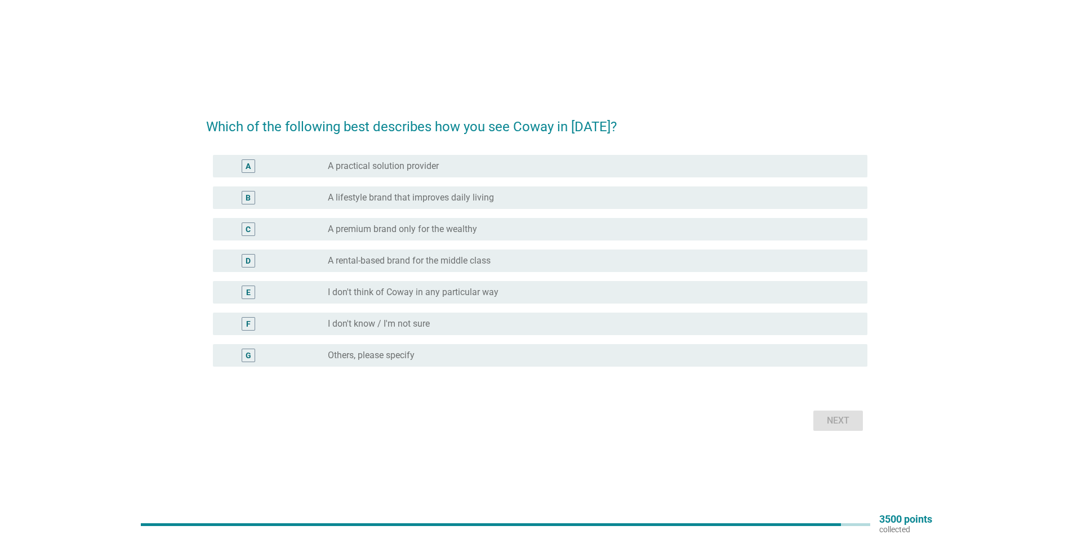
click at [487, 272] on div "D radio_button_unchecked A rental-based brand for the middle class" at bounding box center [537, 261] width 662 height 32
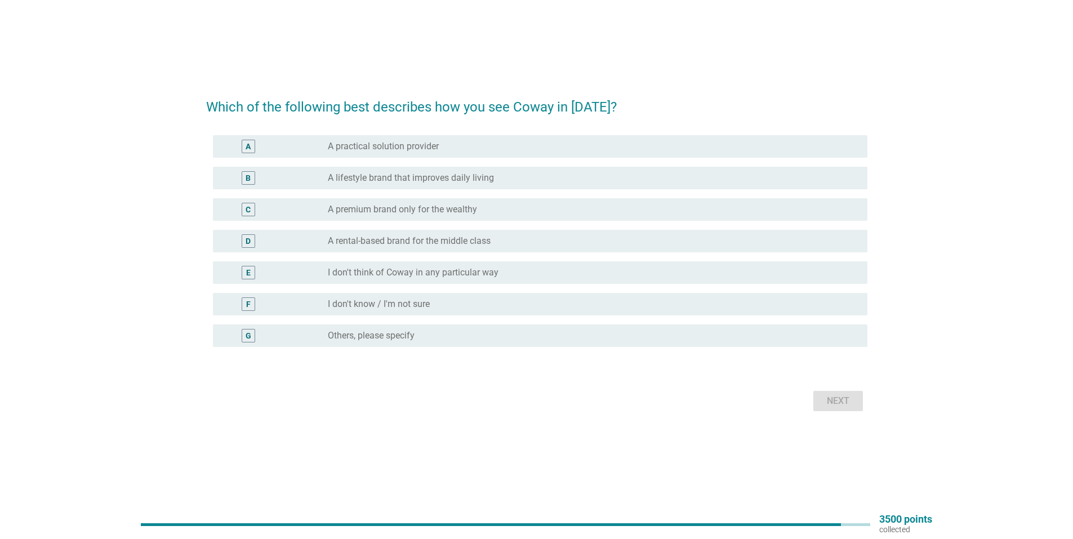
click at [491, 264] on div "E radio_button_unchecked I don't think of Coway in any particular way" at bounding box center [537, 273] width 662 height 32
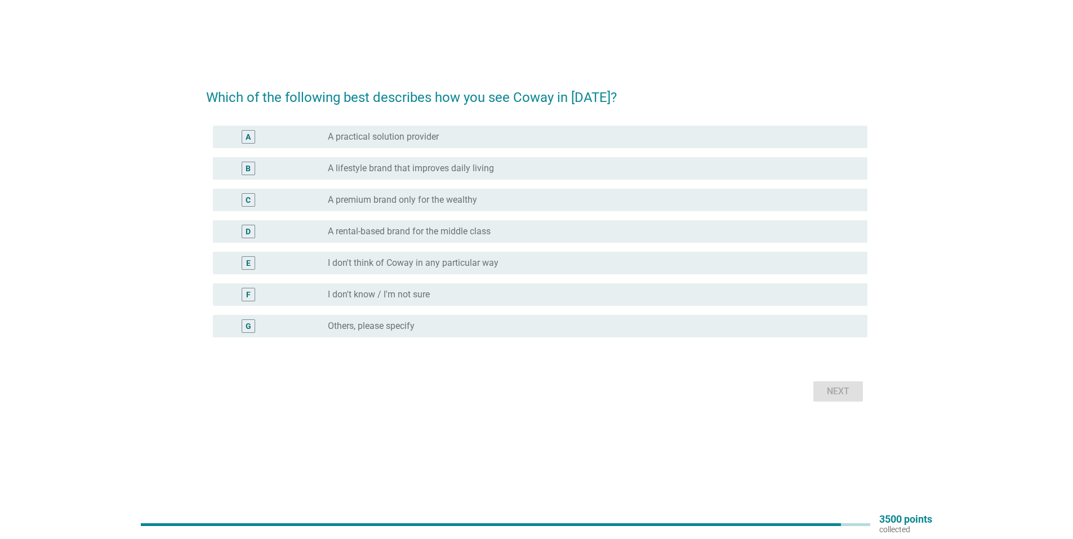
click at [496, 224] on div "D radio_button_unchecked A rental-based brand for the middle class" at bounding box center [540, 231] width 655 height 23
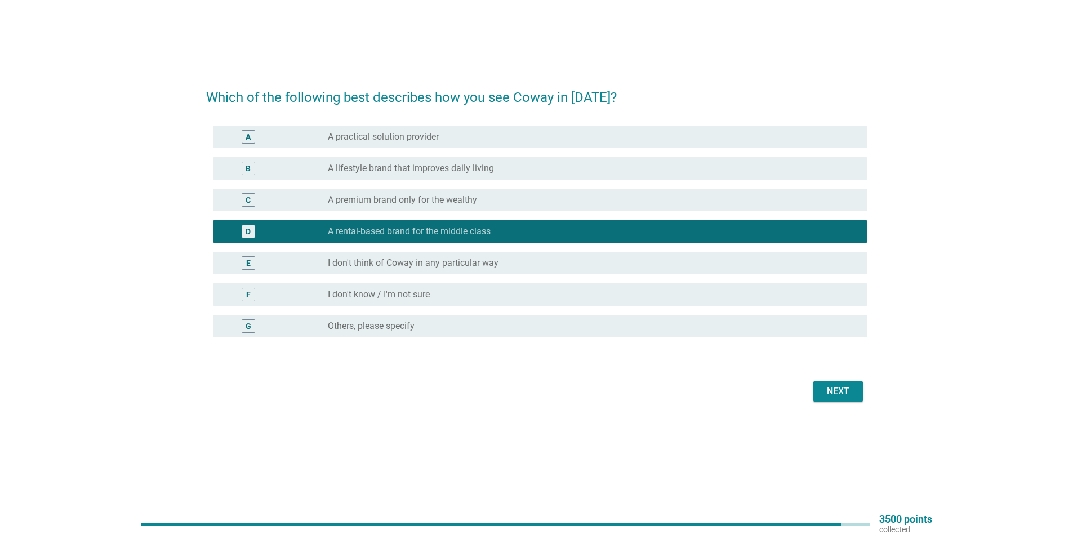
click at [472, 198] on label "A premium brand only for the wealthy" at bounding box center [402, 199] width 149 height 11
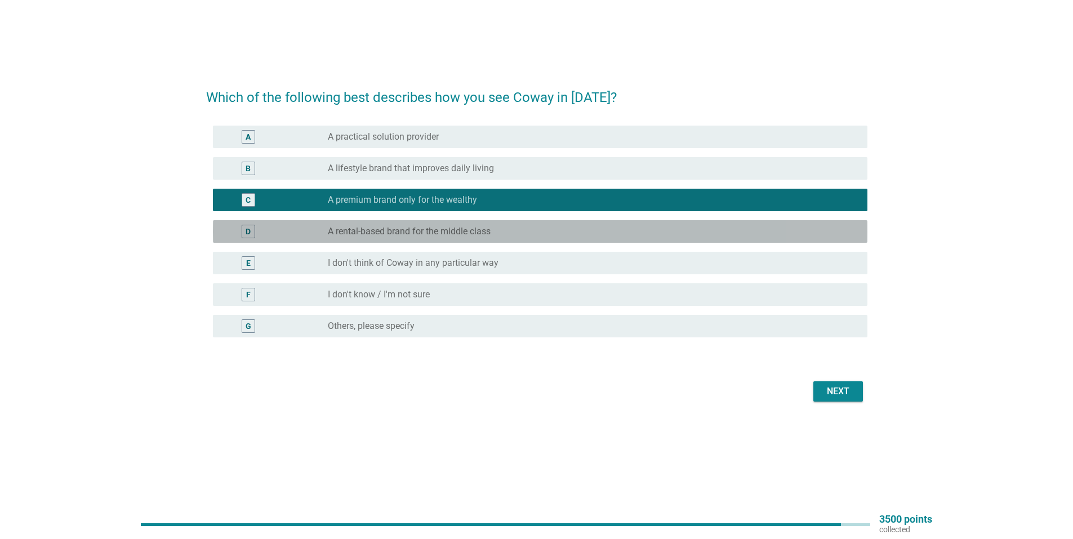
click at [460, 237] on label "A rental-based brand for the middle class" at bounding box center [409, 231] width 163 height 11
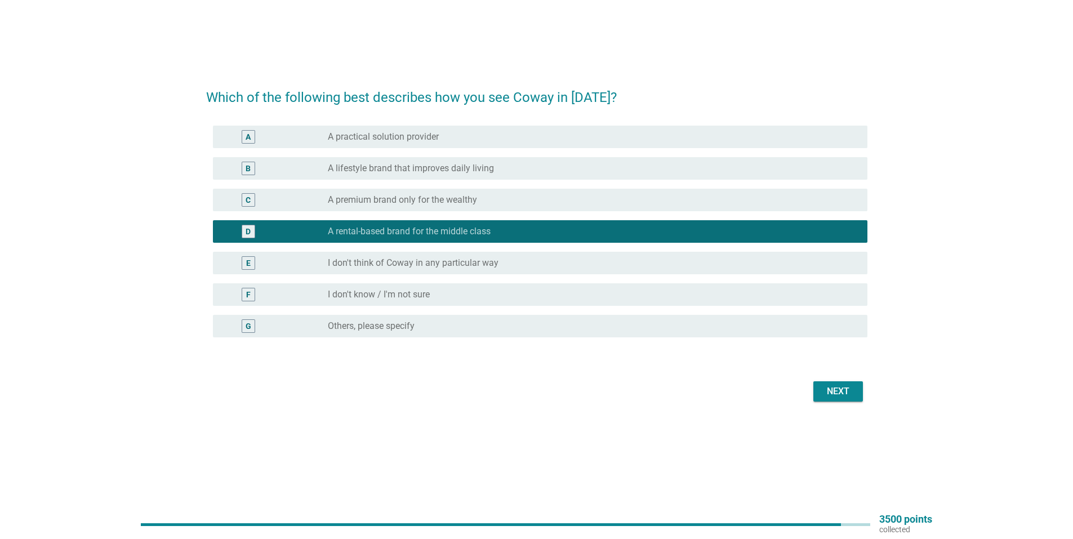
click at [481, 196] on div "radio_button_unchecked A premium brand only for the wealthy" at bounding box center [589, 199] width 522 height 11
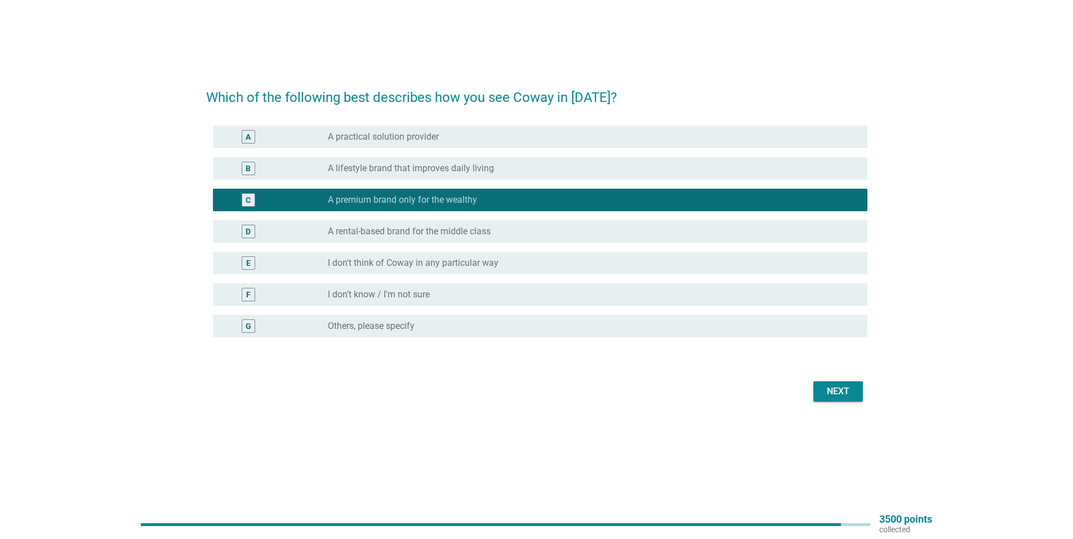
click at [843, 391] on div "Next" at bounding box center [839, 392] width 32 height 14
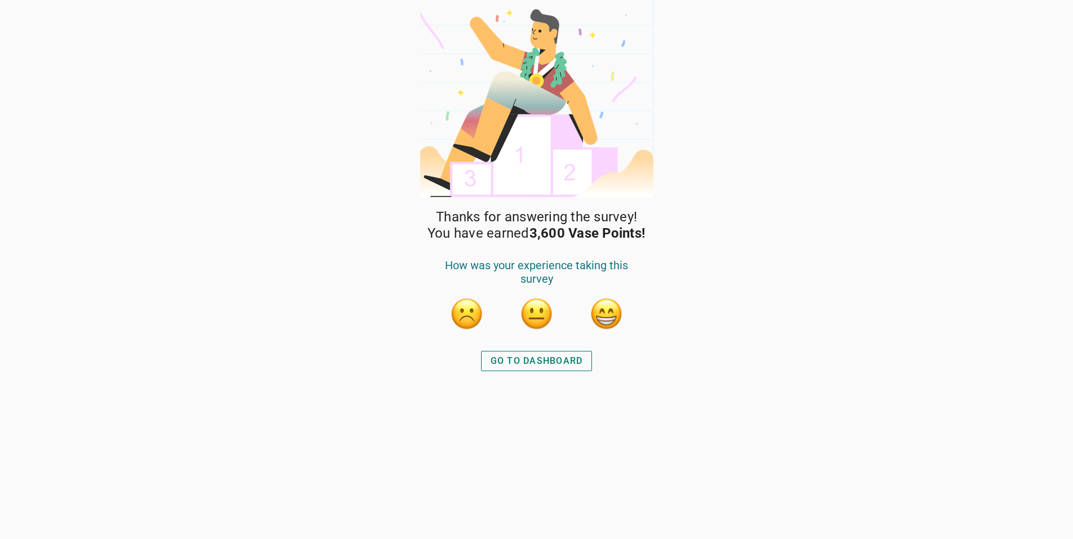
click at [552, 360] on div "GO TO DASHBOARD" at bounding box center [537, 361] width 92 height 14
